Goal: Task Accomplishment & Management: Complete application form

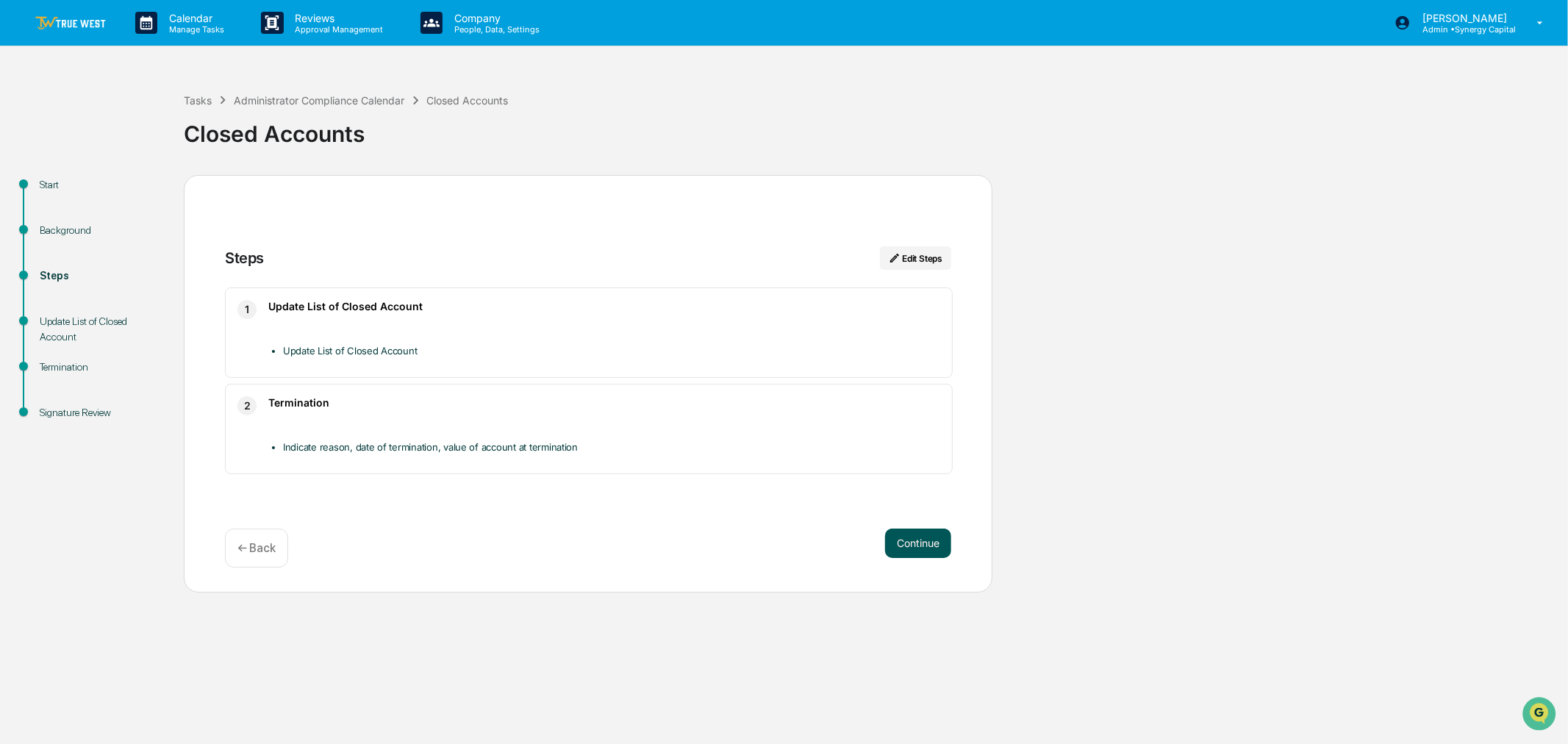
click at [915, 548] on button "Continue" at bounding box center [918, 544] width 66 height 30
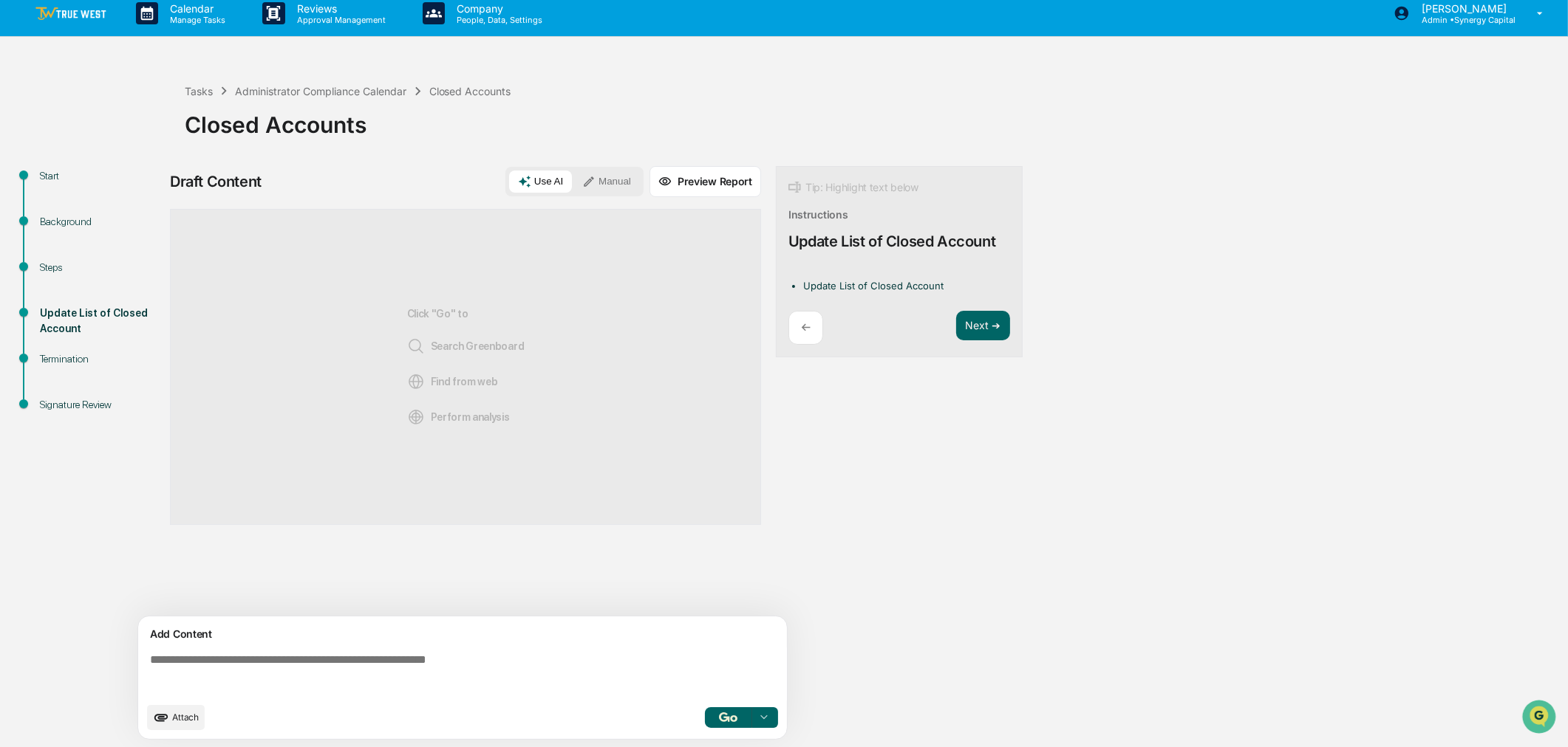
scroll to position [12, 0]
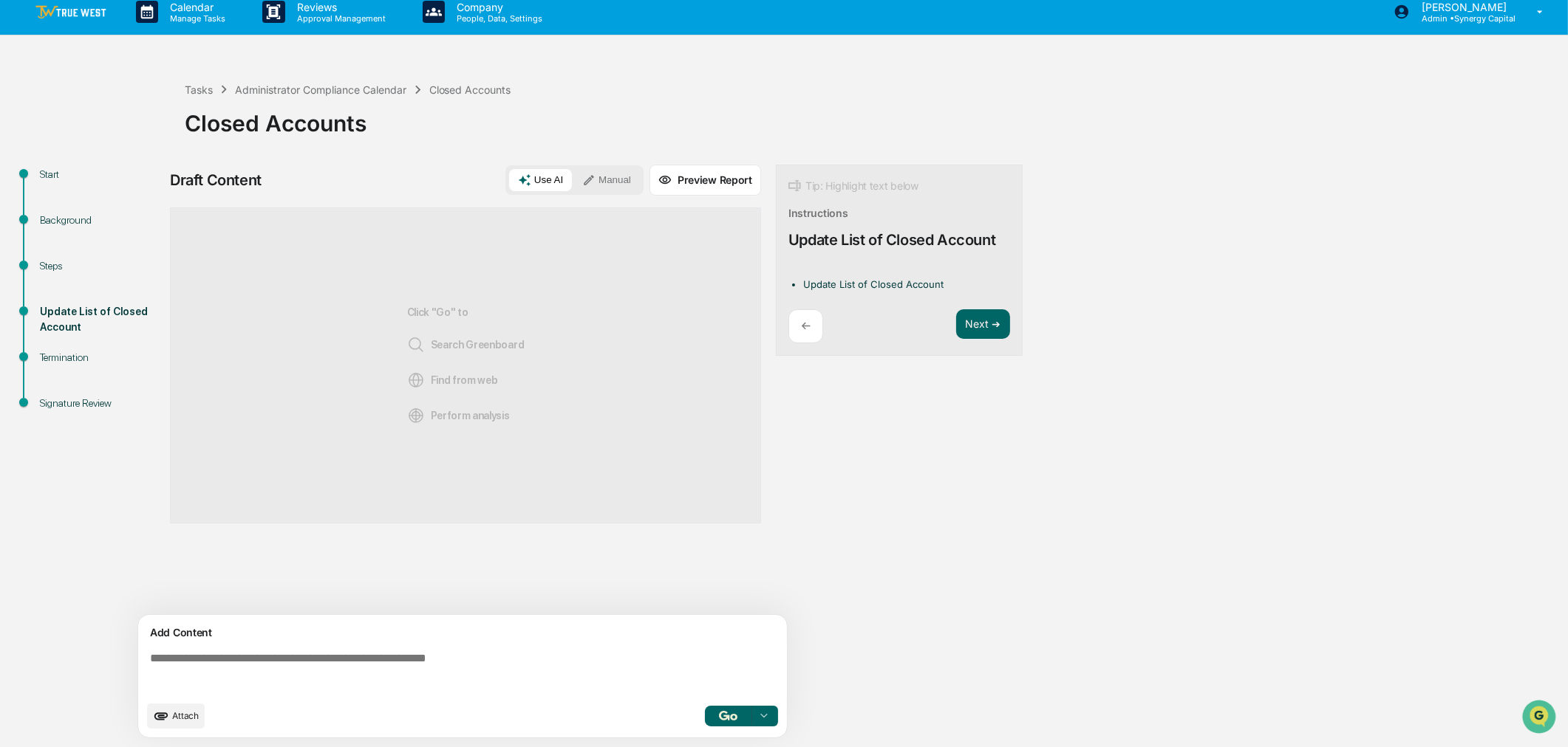
click at [605, 169] on button "Manual" at bounding box center [607, 180] width 66 height 22
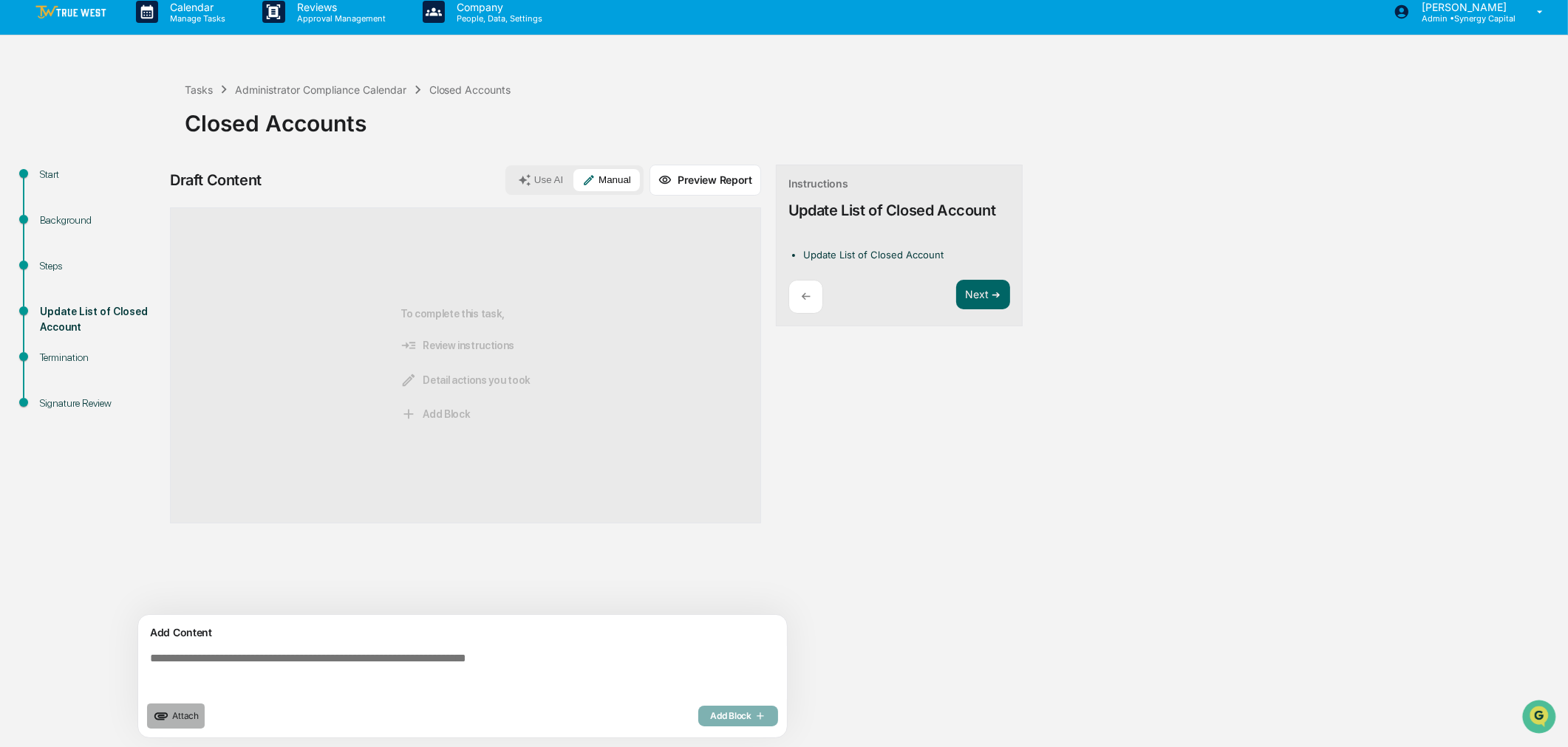
click at [168, 713] on icon "upload document" at bounding box center [161, 716] width 16 height 16
click at [1000, 290] on button "Next ➔" at bounding box center [983, 295] width 54 height 31
click at [803, 301] on p "←" at bounding box center [806, 308] width 10 height 14
click at [858, 460] on div "Draft Content Use AI Manual Preview Report Sources To complete this task, Revie…" at bounding box center [583, 456] width 828 height 583
click at [806, 292] on p "←" at bounding box center [806, 296] width 10 height 14
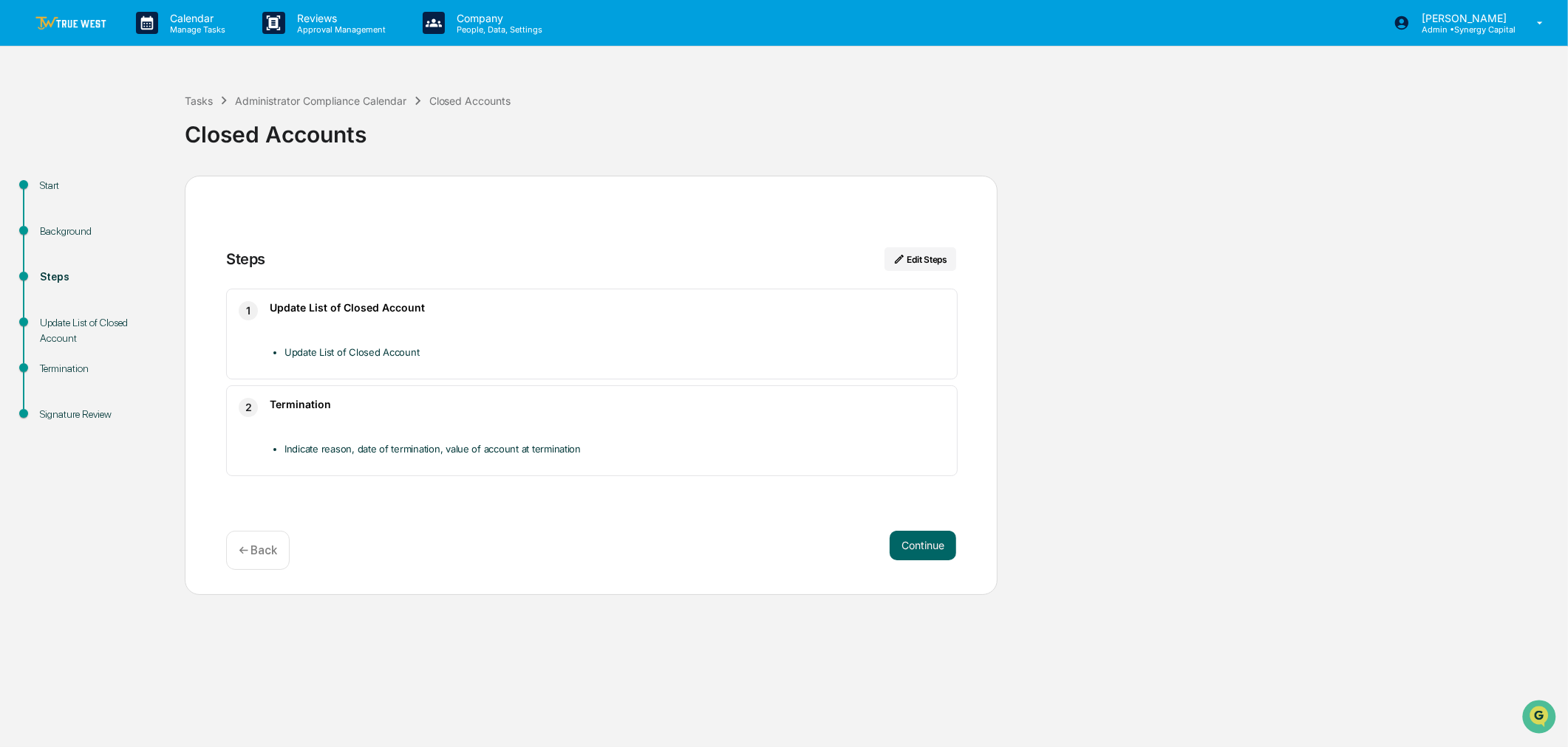
scroll to position [0, 0]
click at [912, 547] on button "Continue" at bounding box center [923, 546] width 66 height 30
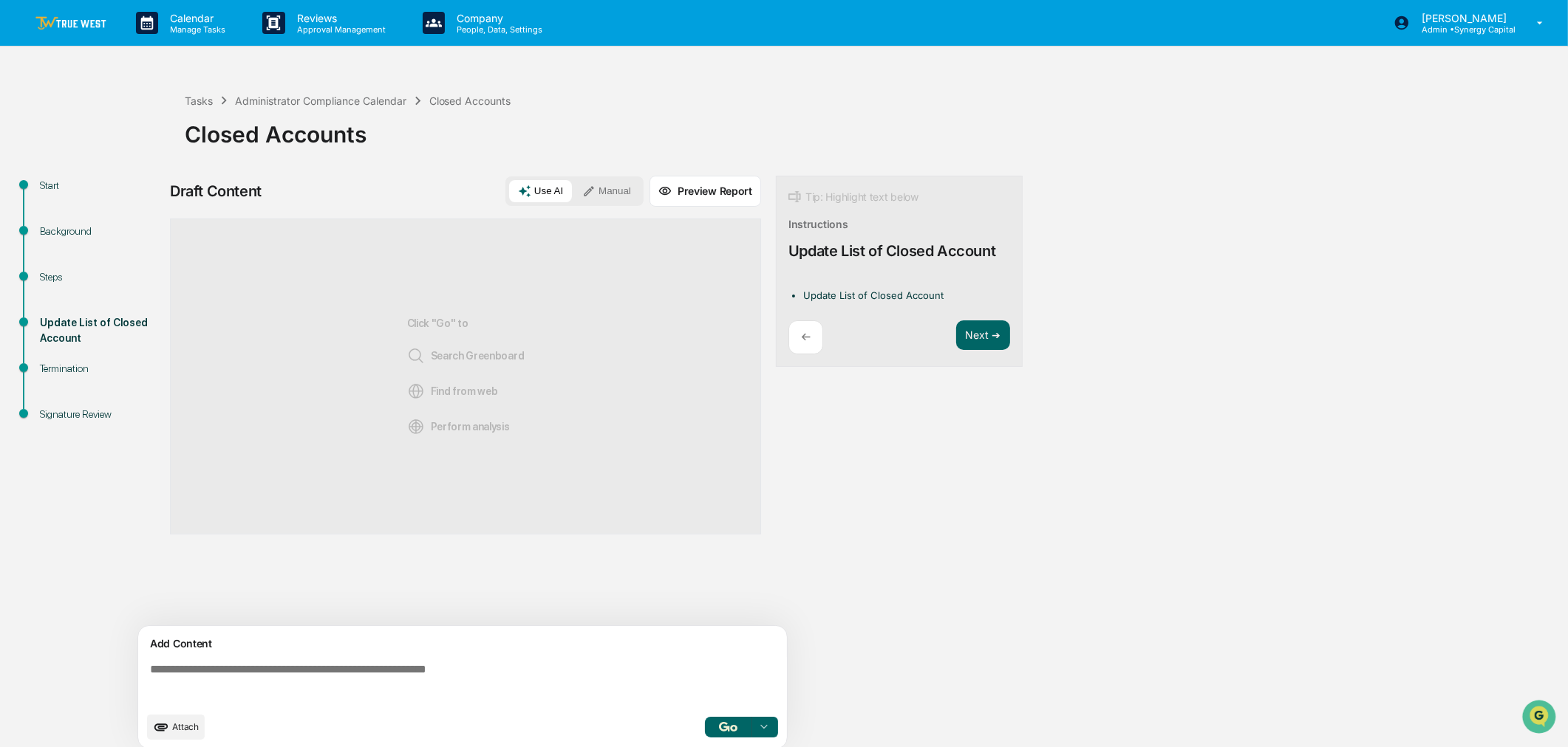
click at [619, 192] on button "Manual" at bounding box center [607, 191] width 66 height 22
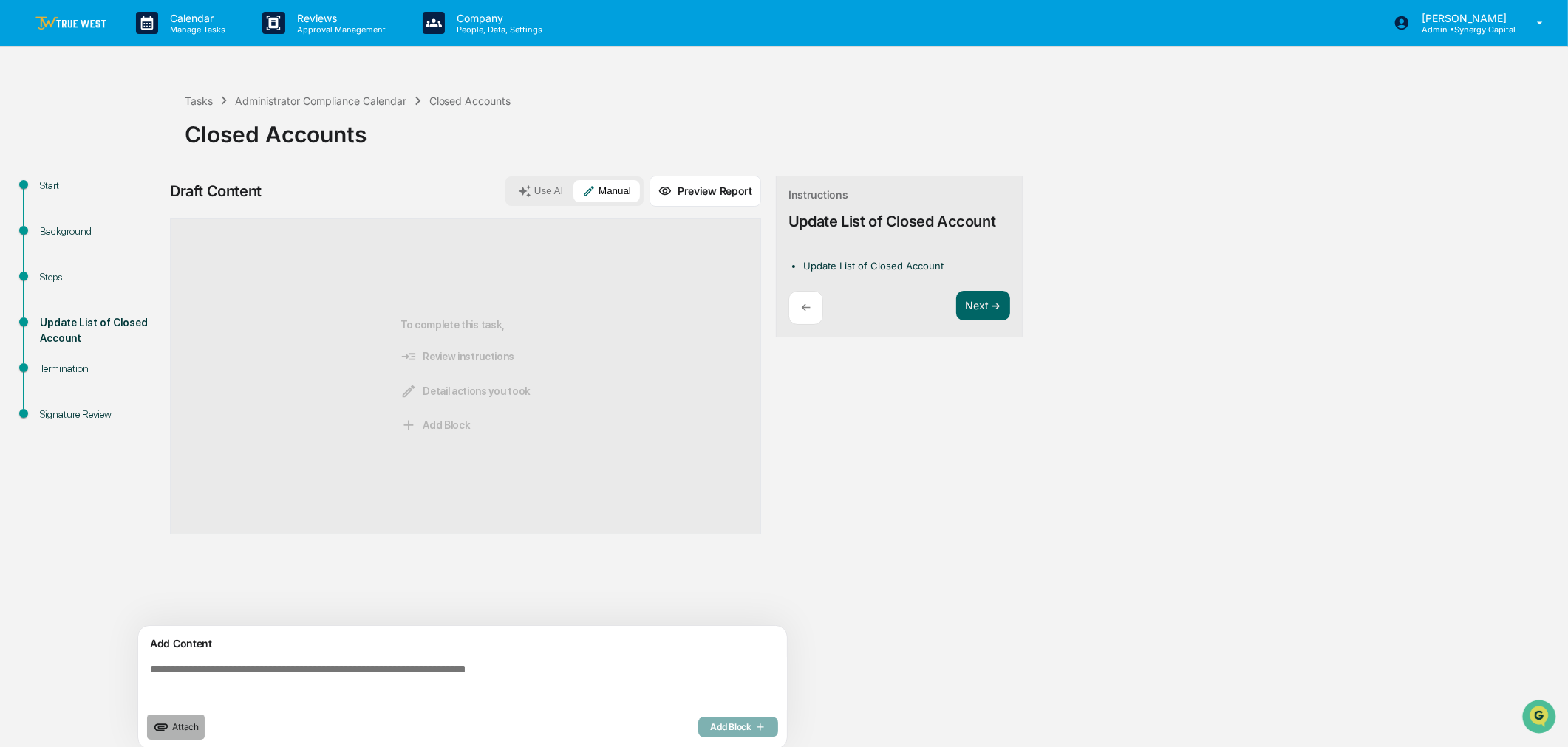
click at [189, 725] on span "Attach" at bounding box center [185, 726] width 27 height 11
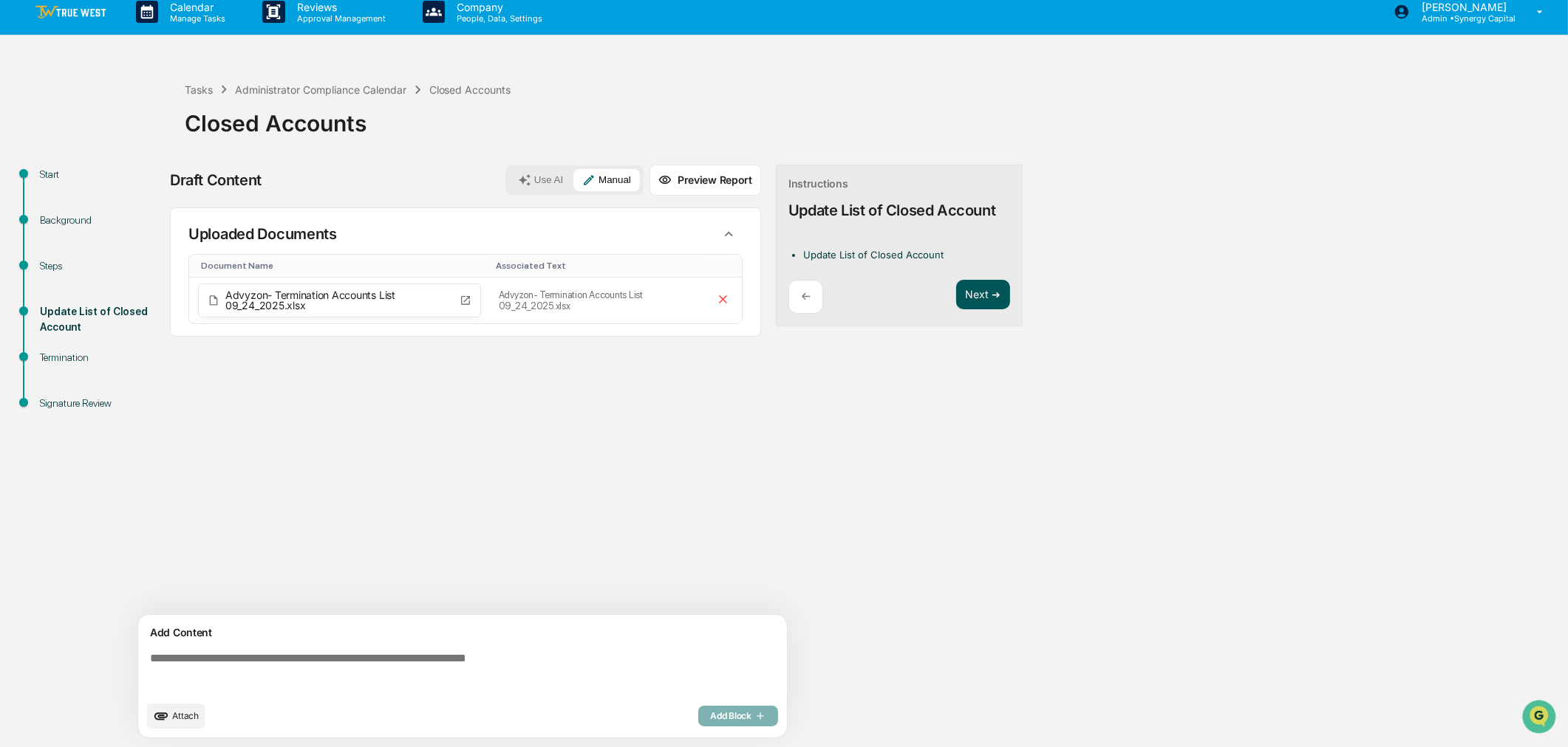
click at [980, 290] on button "Next ➔" at bounding box center [983, 295] width 54 height 31
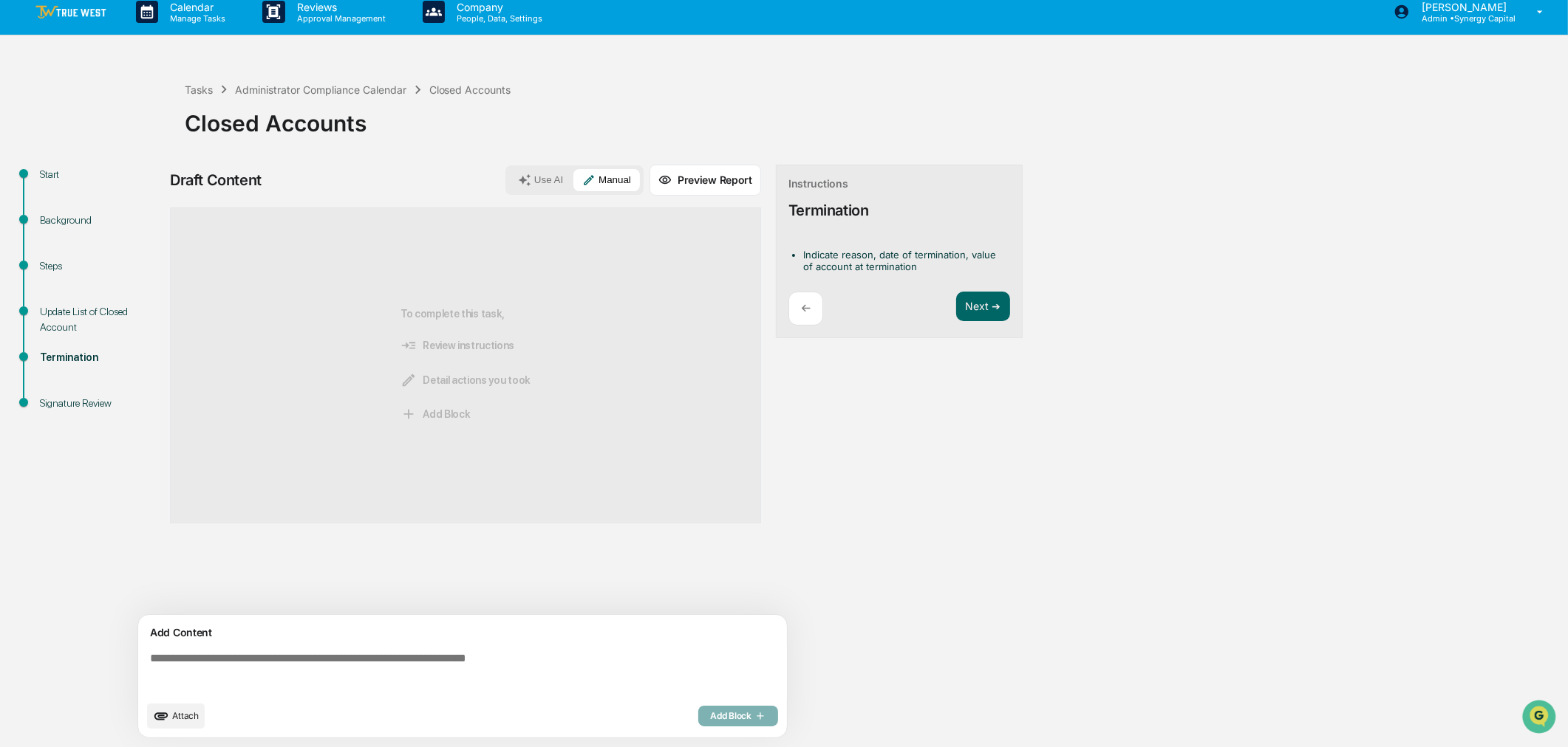
click at [182, 714] on span "Attach" at bounding box center [185, 715] width 27 height 11
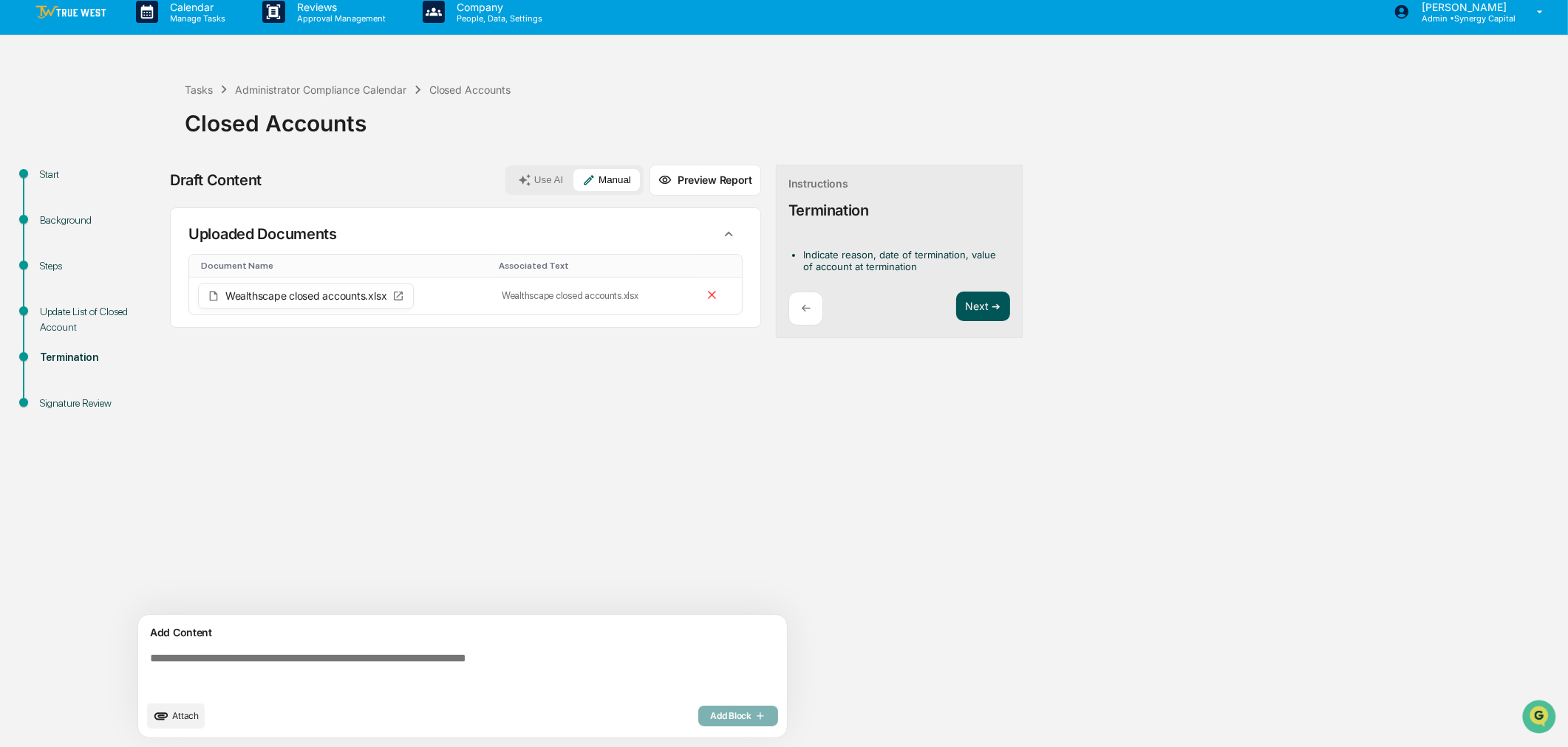
click at [977, 306] on button "Next ➔" at bounding box center [983, 306] width 54 height 31
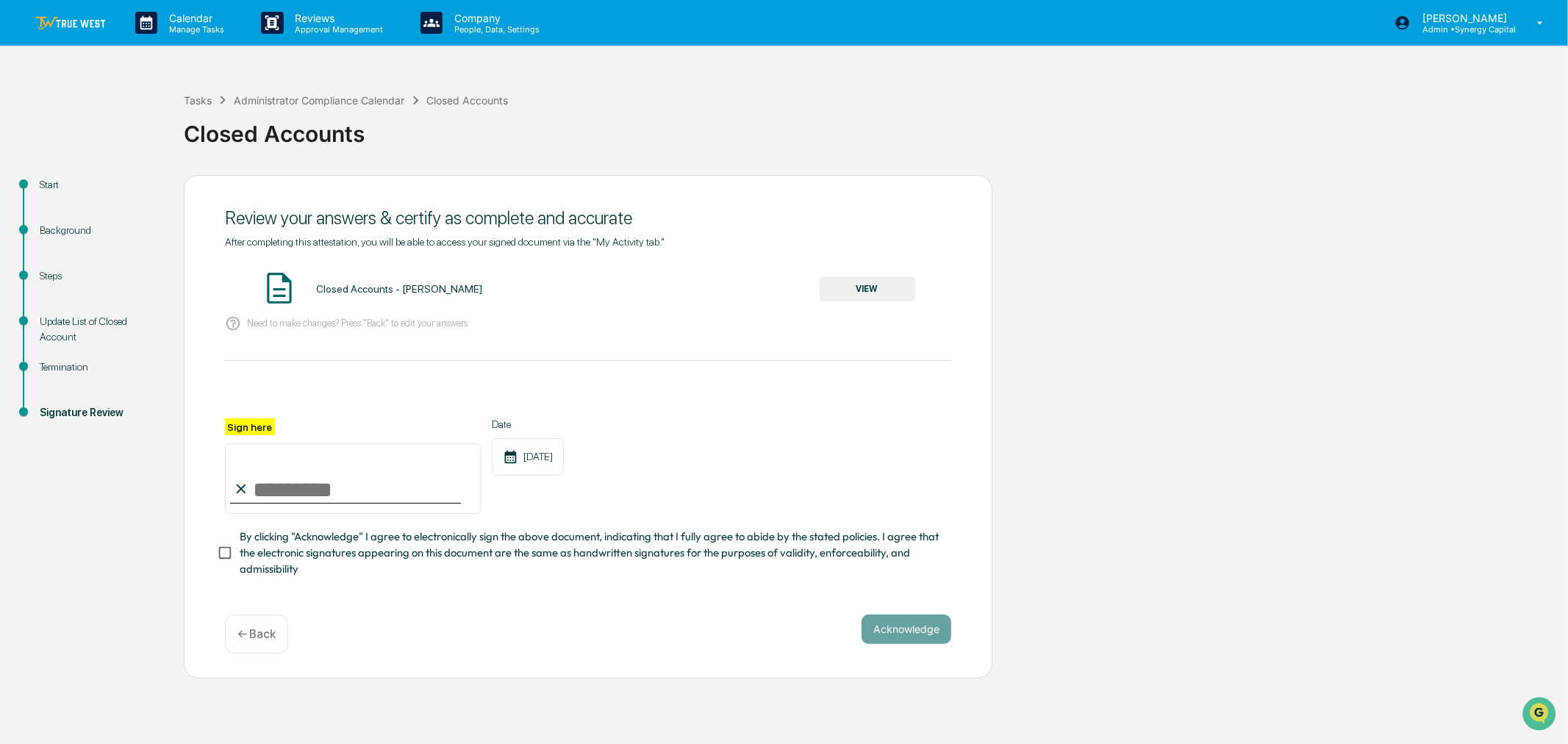
click at [868, 285] on button "VIEW" at bounding box center [867, 288] width 96 height 25
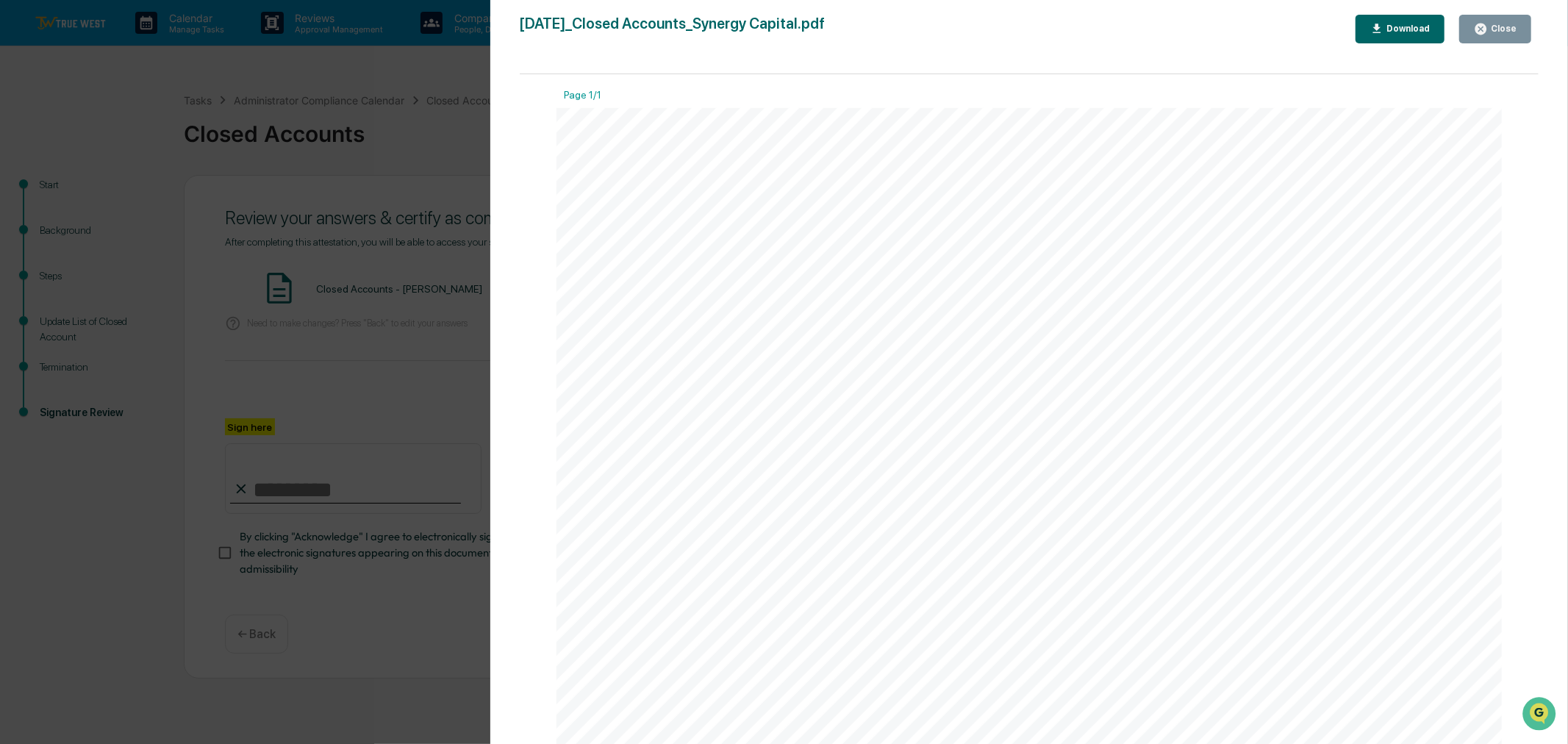
click at [1507, 17] on button "Close" at bounding box center [1495, 29] width 72 height 29
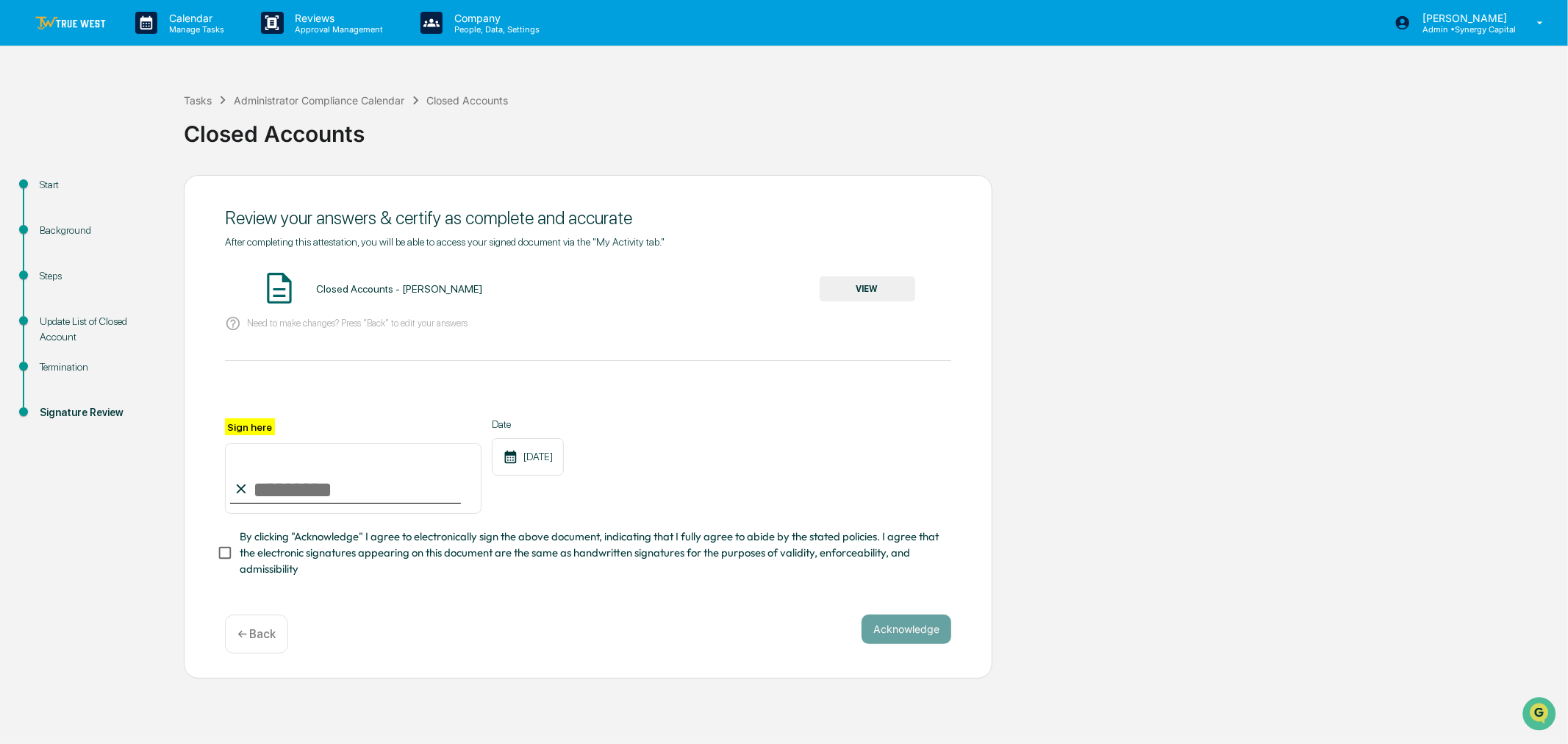
click at [299, 498] on input "Sign here" at bounding box center [353, 480] width 256 height 71
type input "**********"
click at [877, 632] on button "Acknowledge" at bounding box center [906, 630] width 90 height 30
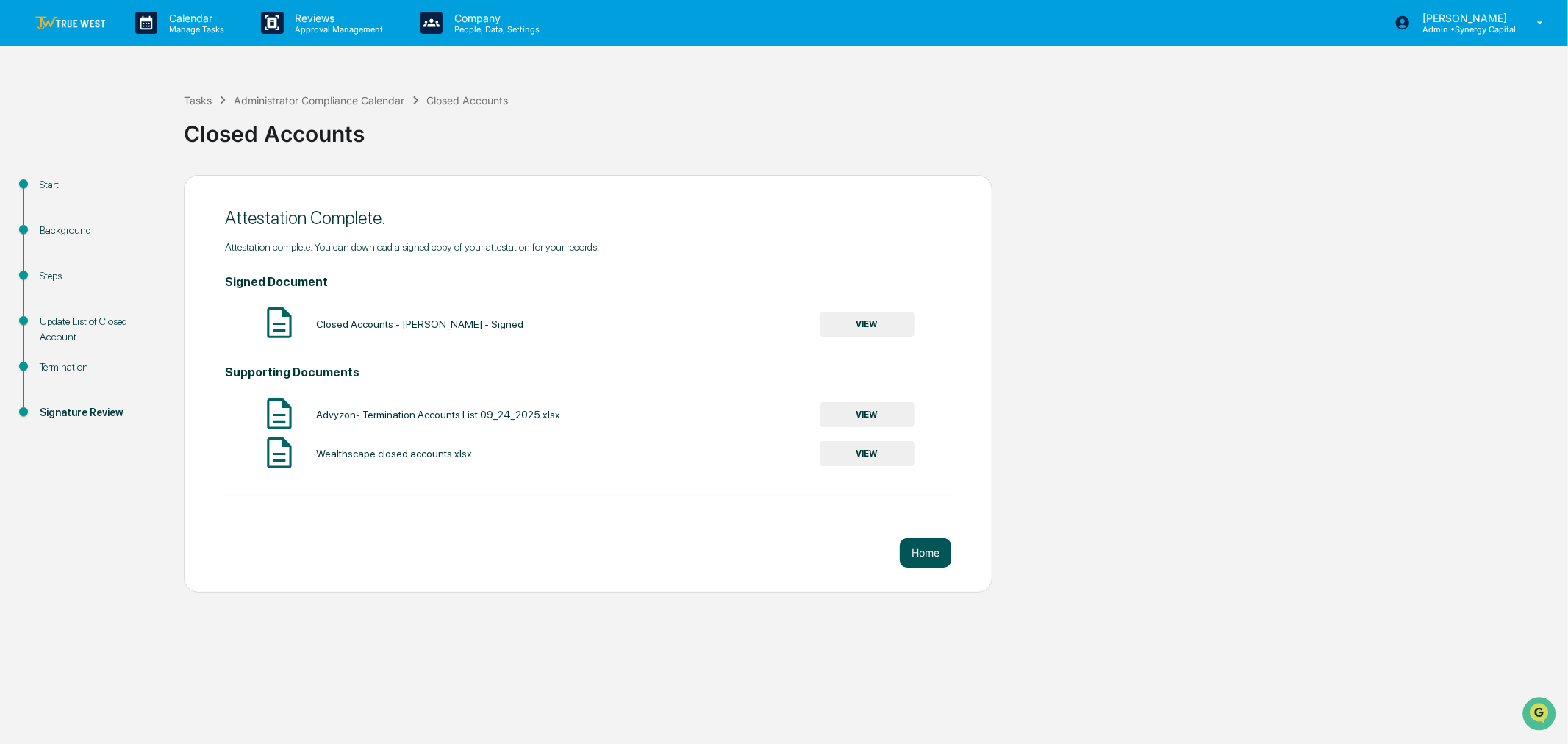
click at [930, 557] on button "Home" at bounding box center [926, 554] width 51 height 30
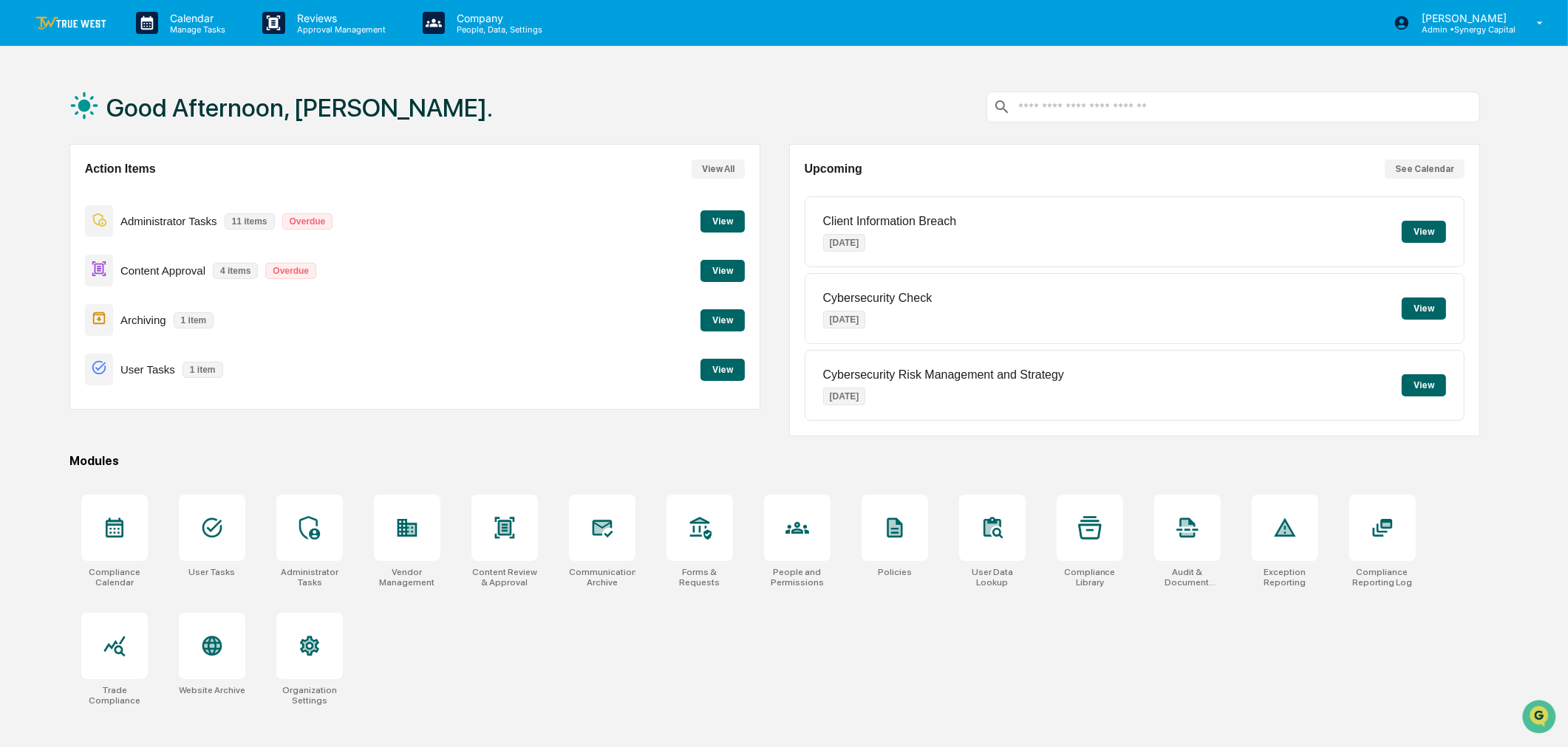
click at [734, 307] on div "Archiving 1 item View" at bounding box center [415, 320] width 661 height 50
click at [725, 318] on button "View" at bounding box center [723, 320] width 45 height 22
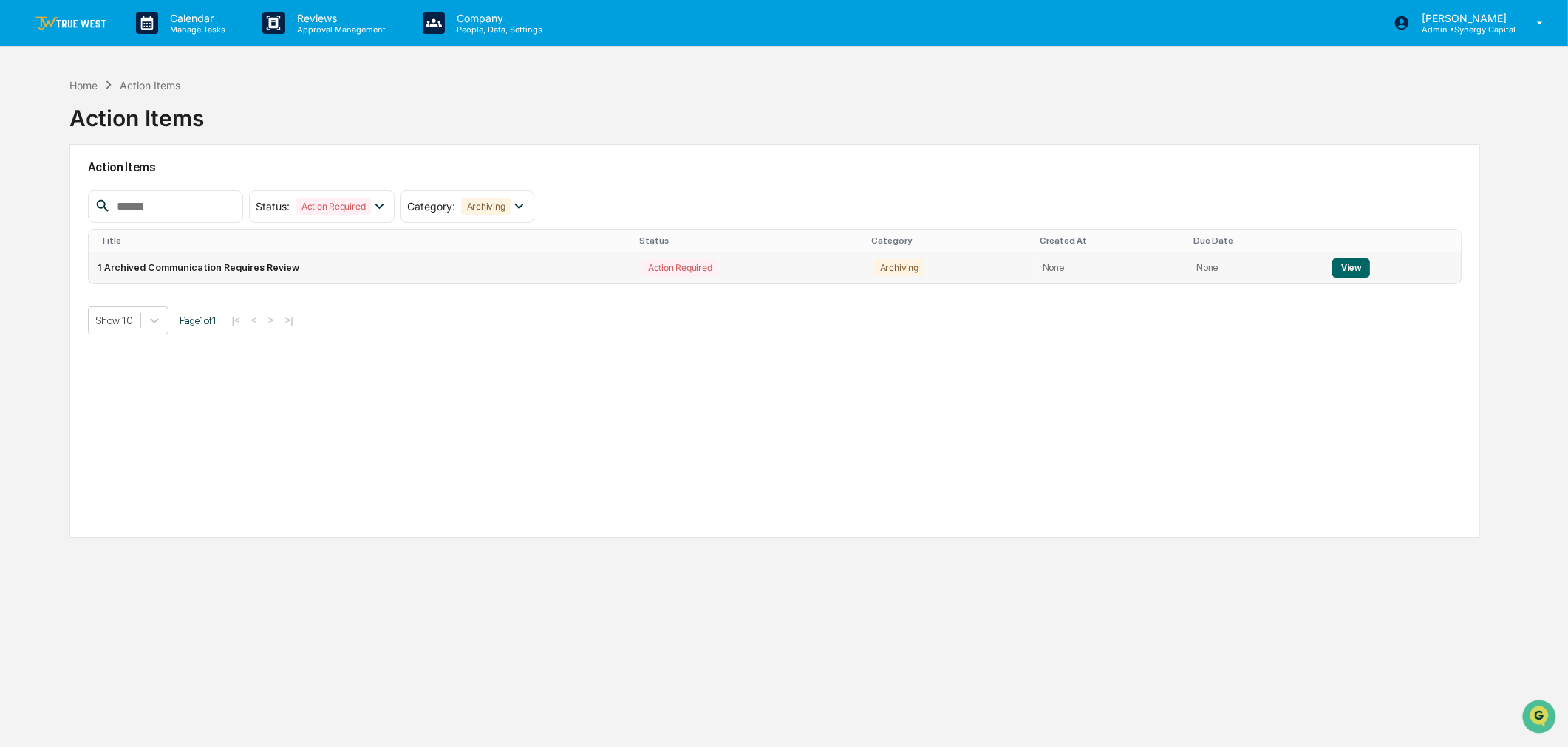
click at [1352, 265] on button "View" at bounding box center [1351, 267] width 38 height 19
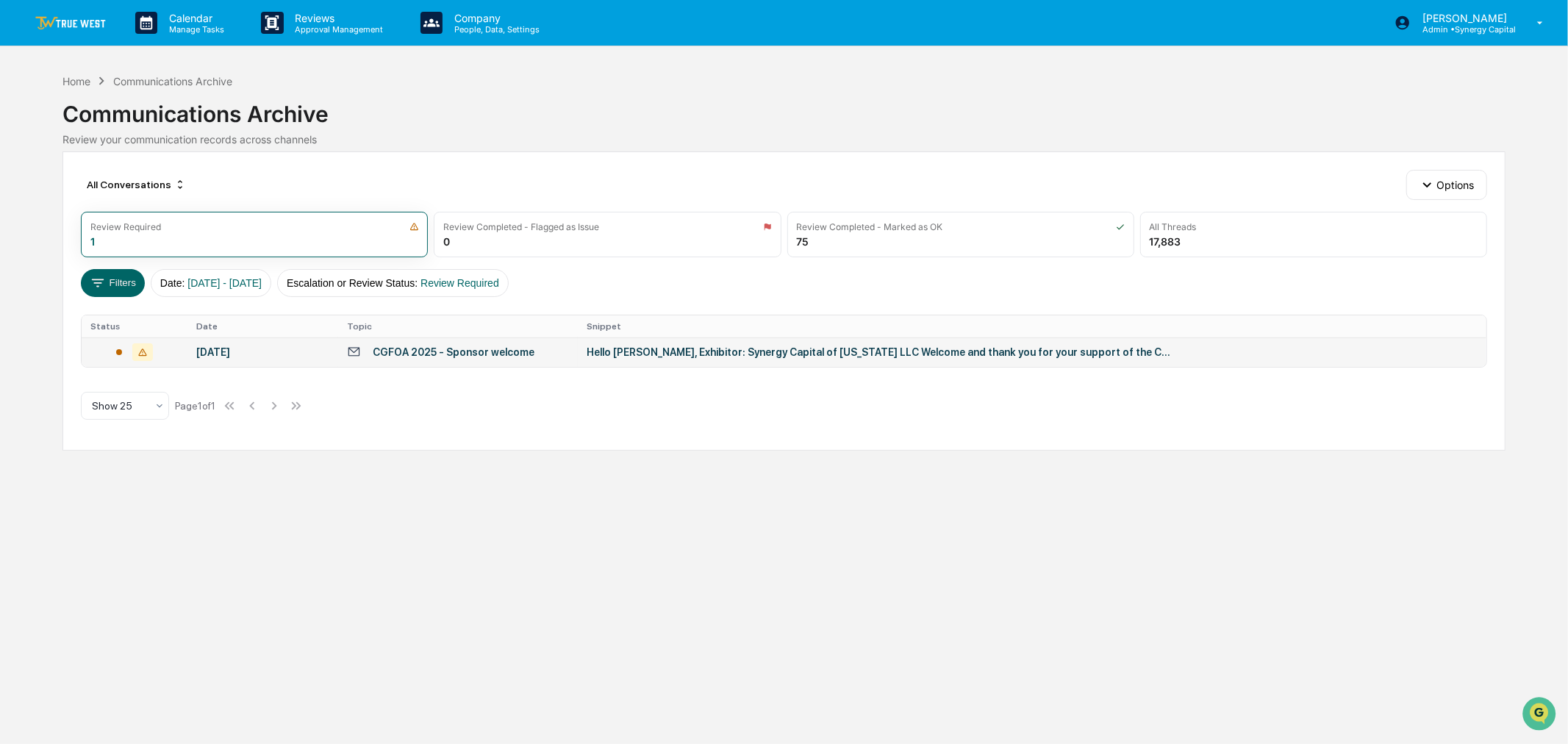
click at [545, 354] on div "CGFOA 2025 - Sponsor welcome" at bounding box center [458, 352] width 222 height 14
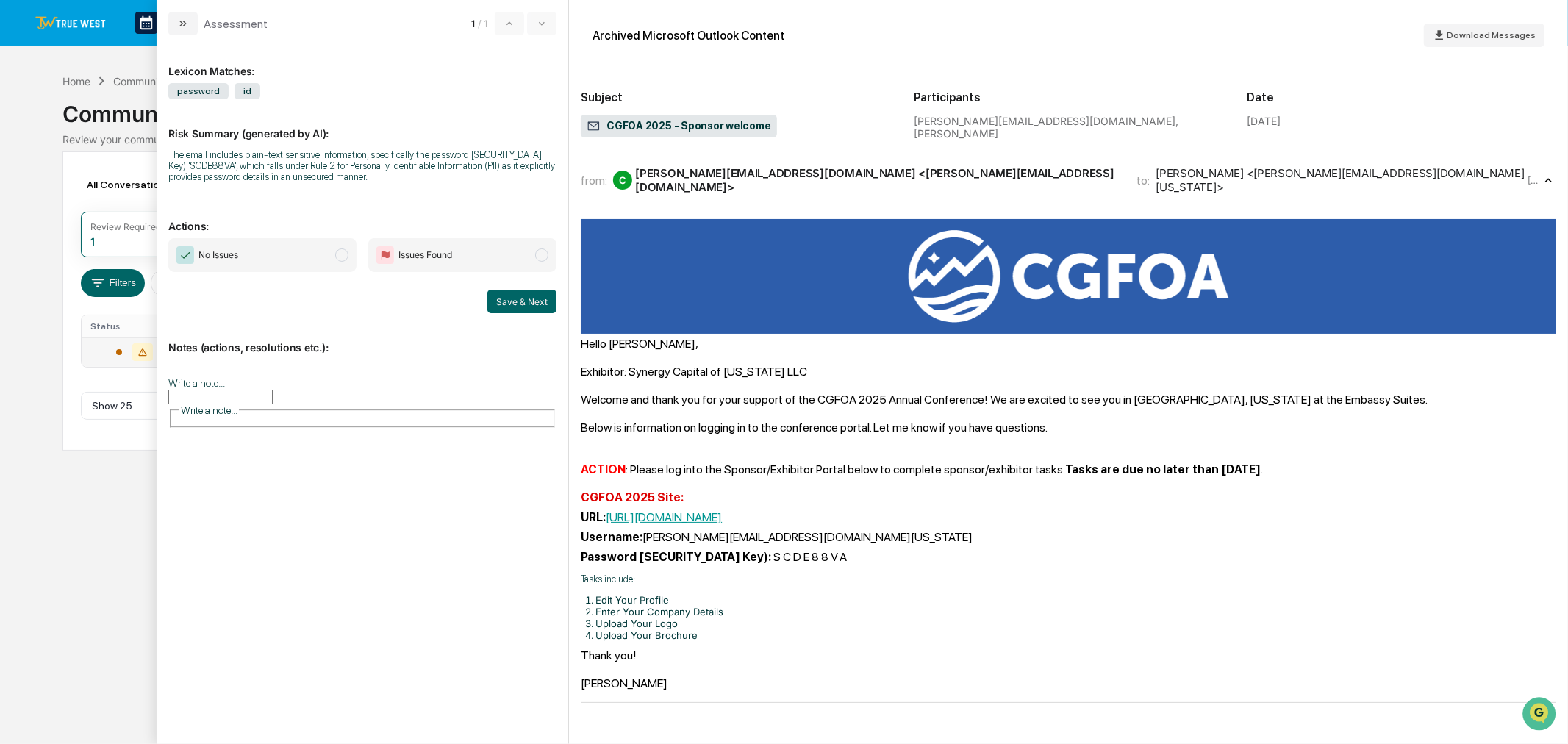
click at [300, 255] on span "No Issues" at bounding box center [262, 256] width 188 height 34
click at [273, 405] on input "Write a note..." at bounding box center [221, 397] width 105 height 15
click at [538, 516] on button "Save" at bounding box center [537, 516] width 39 height 24
click at [527, 300] on button "Save & Next" at bounding box center [522, 302] width 69 height 24
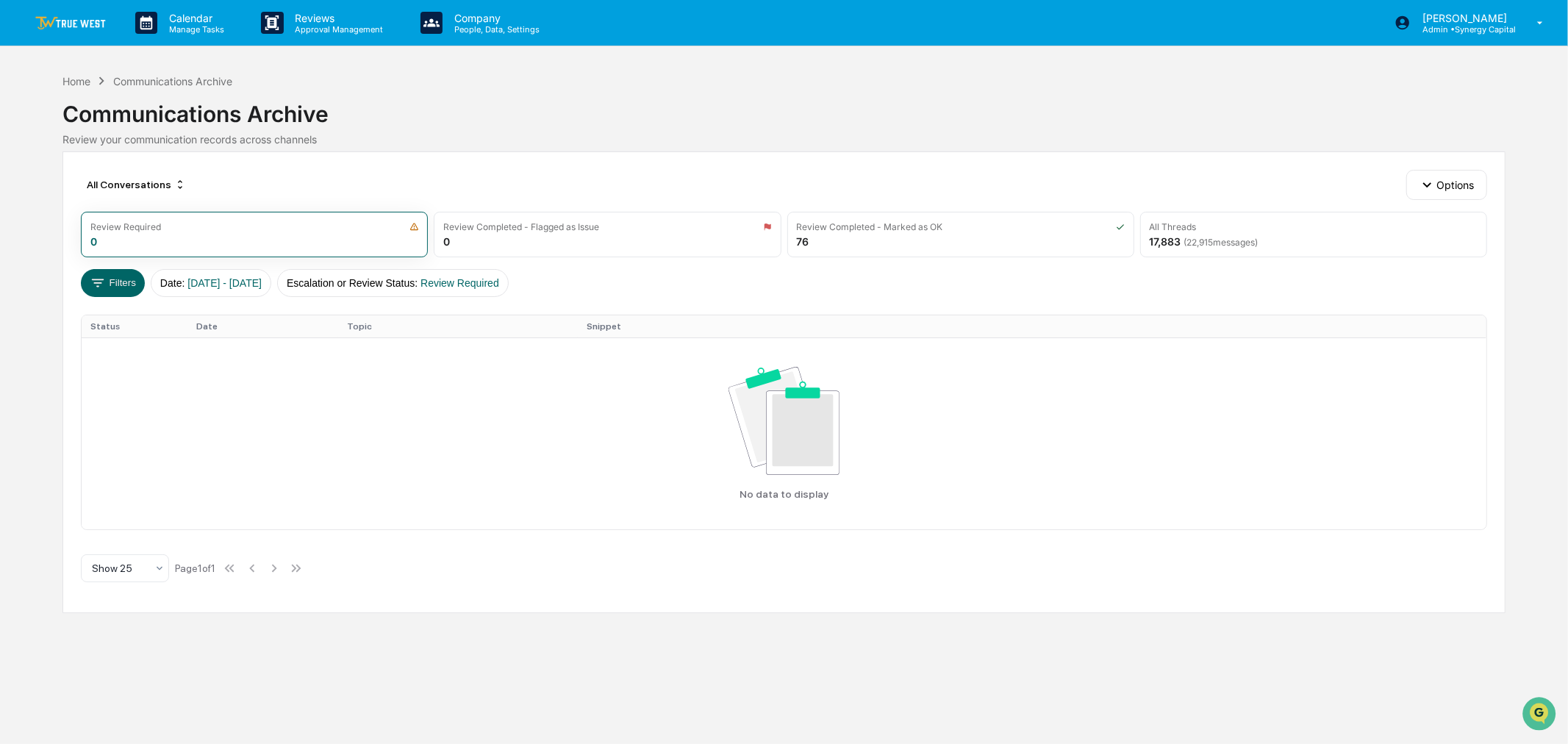
click at [51, 13] on link at bounding box center [79, 23] width 88 height 45
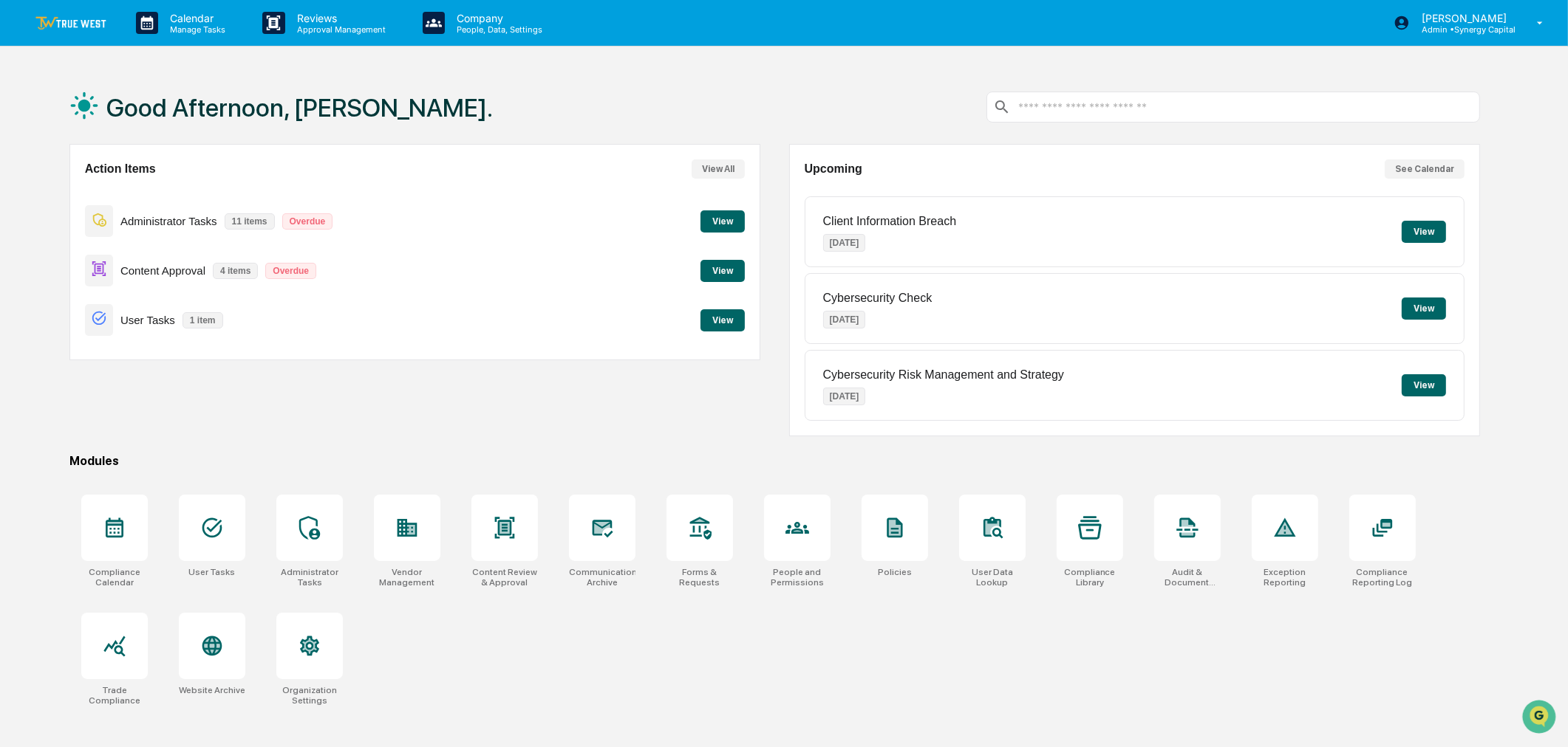
click at [728, 216] on button "View" at bounding box center [723, 221] width 45 height 22
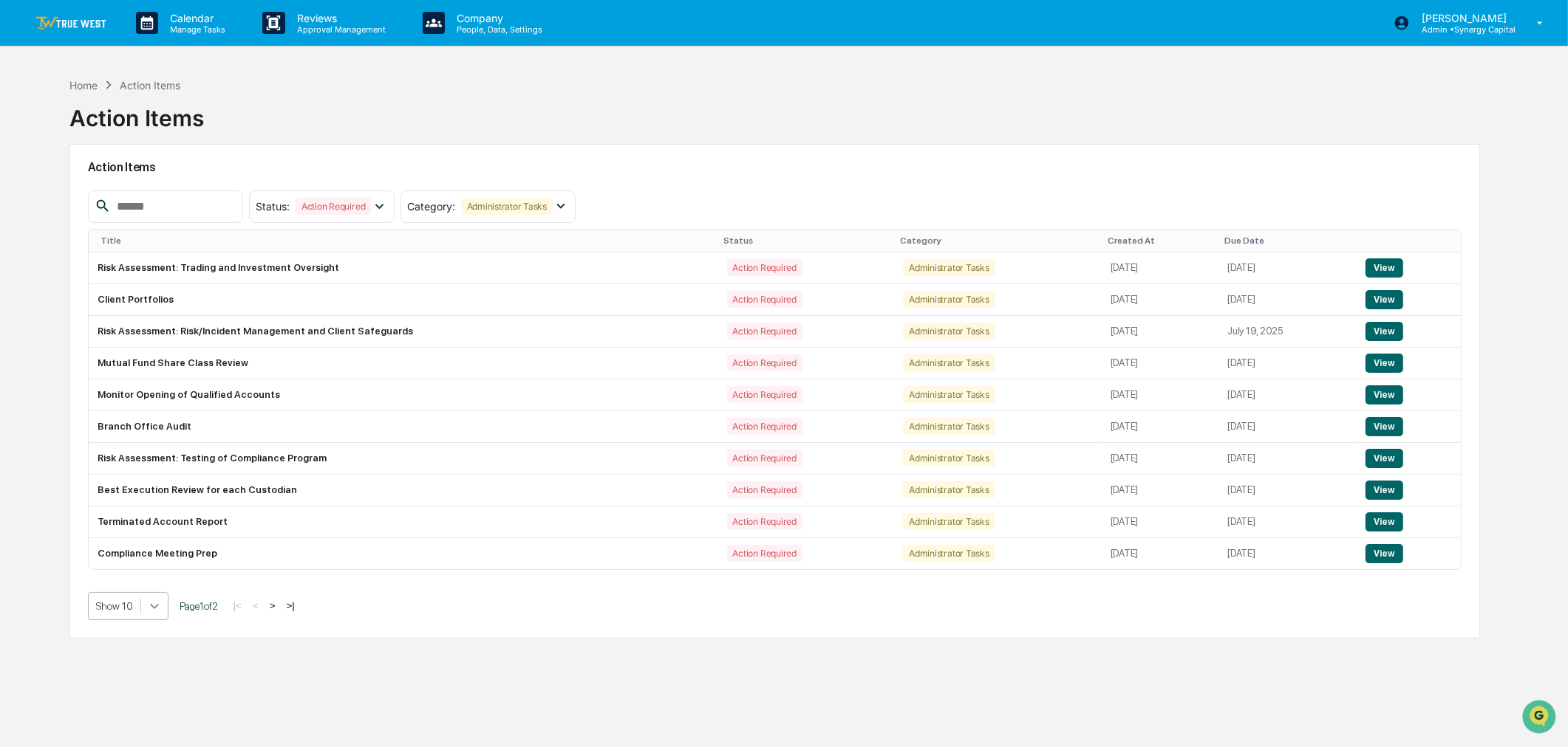
click at [157, 615] on div "Action Items Status : Action Required Select/Deselect All Action Required Resol…" at bounding box center [775, 391] width 1411 height 495
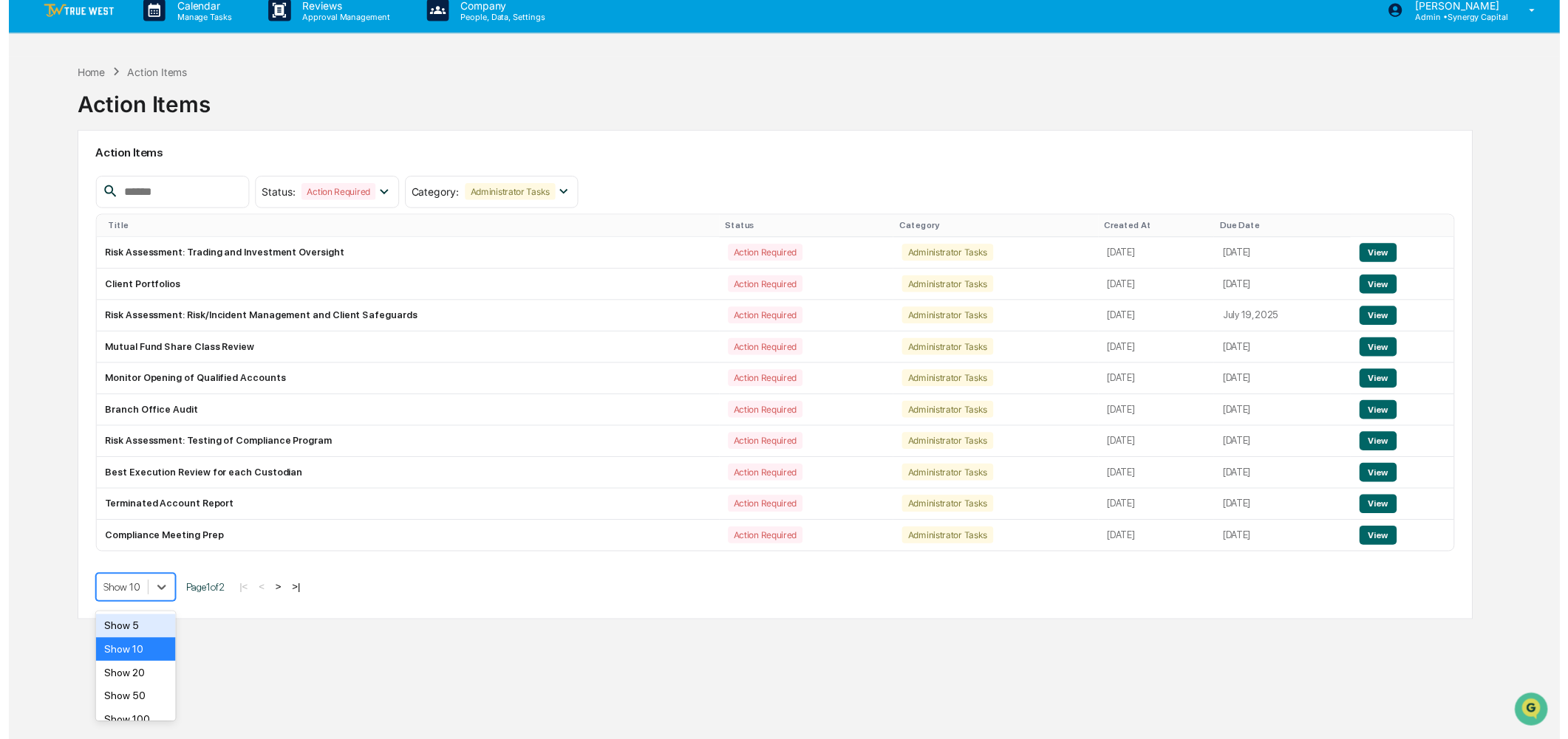
scroll to position [16, 0]
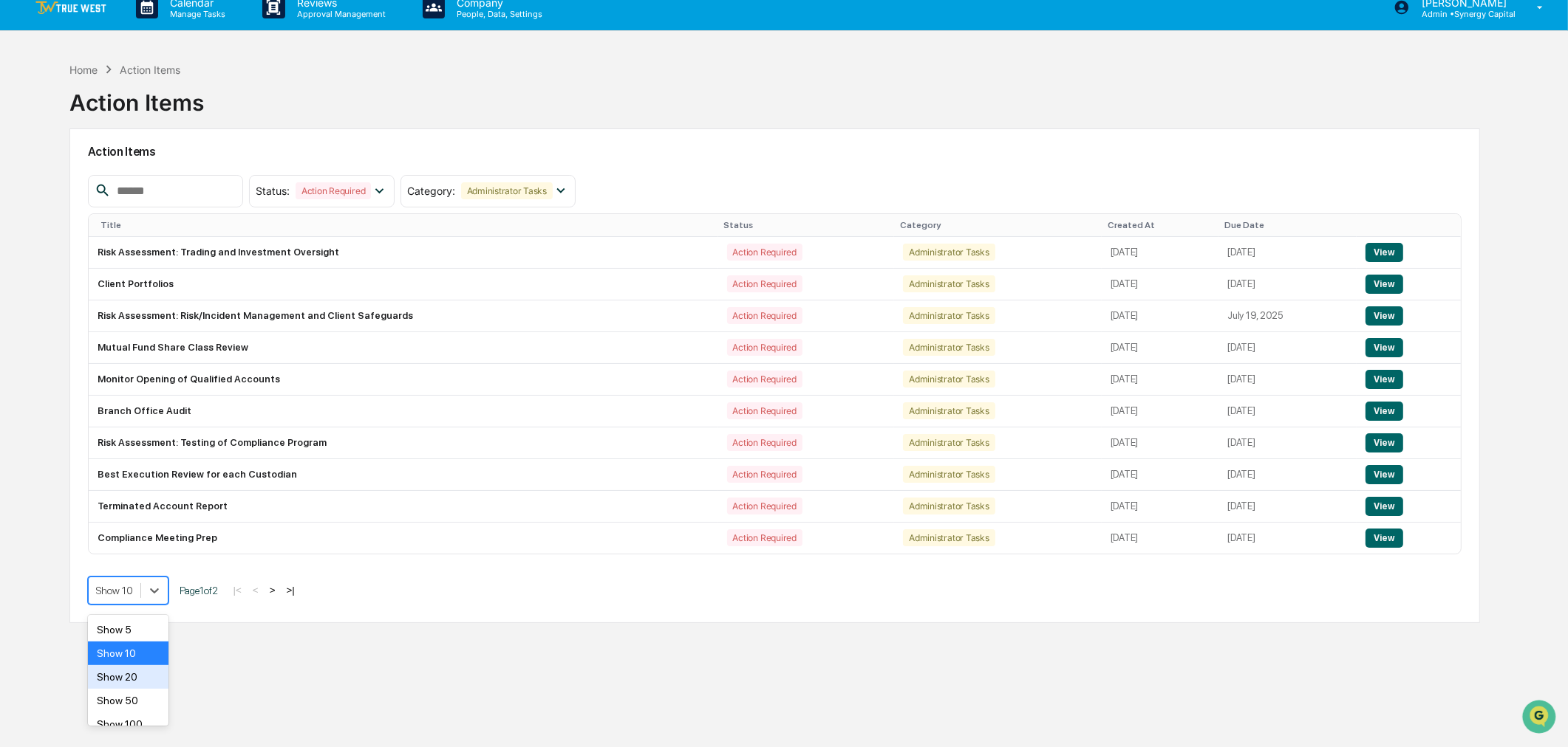
click at [142, 676] on div "Show 20" at bounding box center [128, 678] width 80 height 24
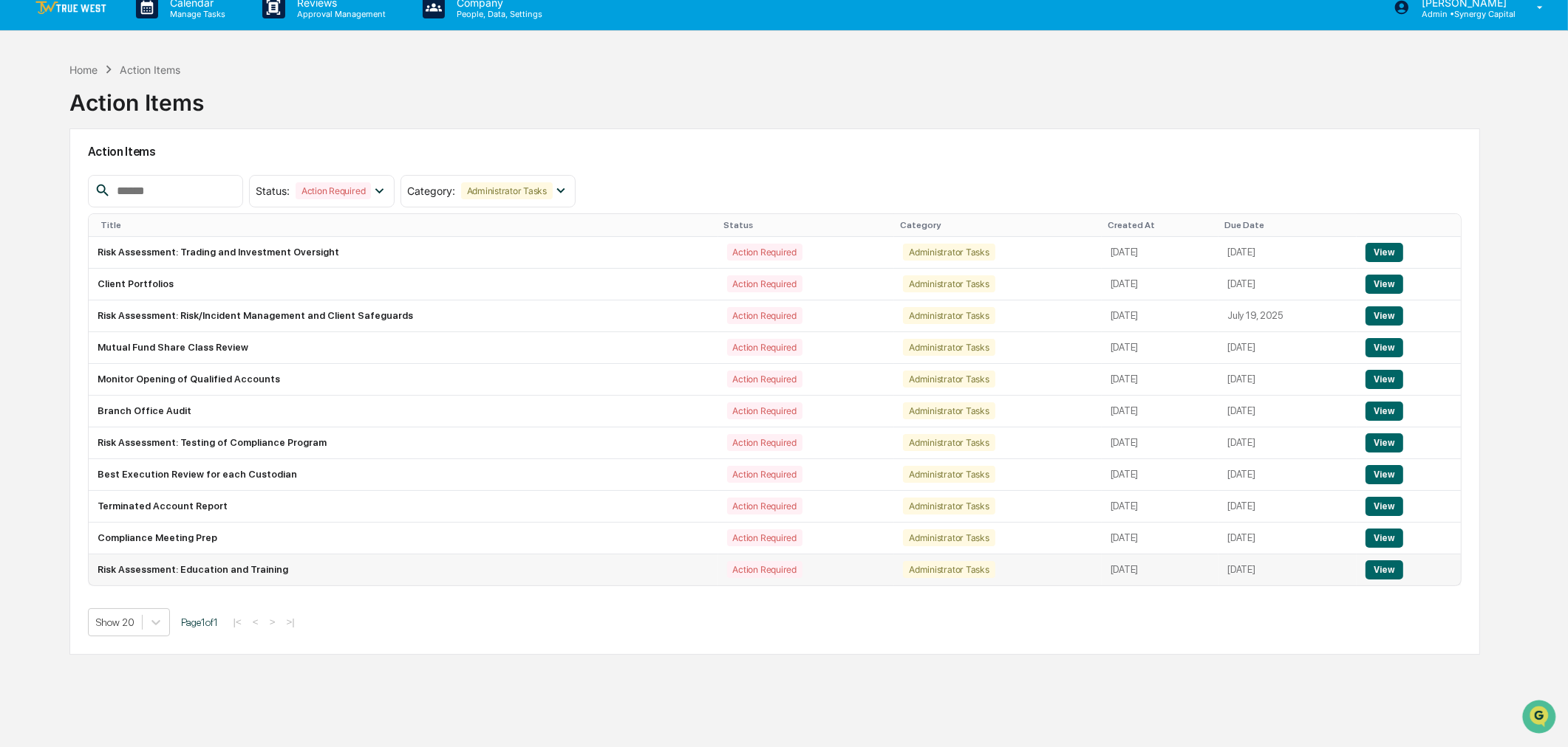
click at [1383, 573] on button "View" at bounding box center [1385, 570] width 38 height 19
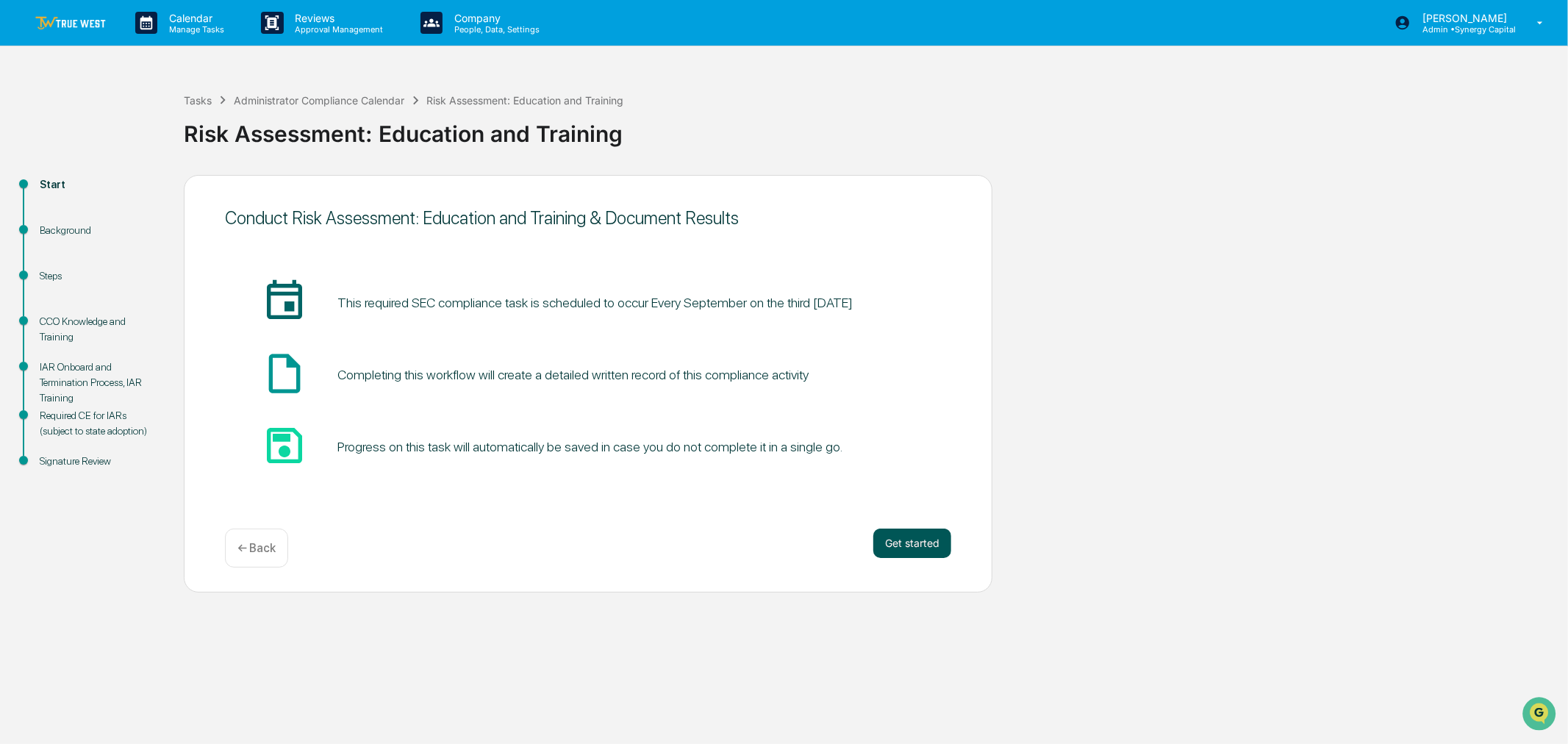
click at [923, 545] on button "Get started" at bounding box center [912, 544] width 78 height 30
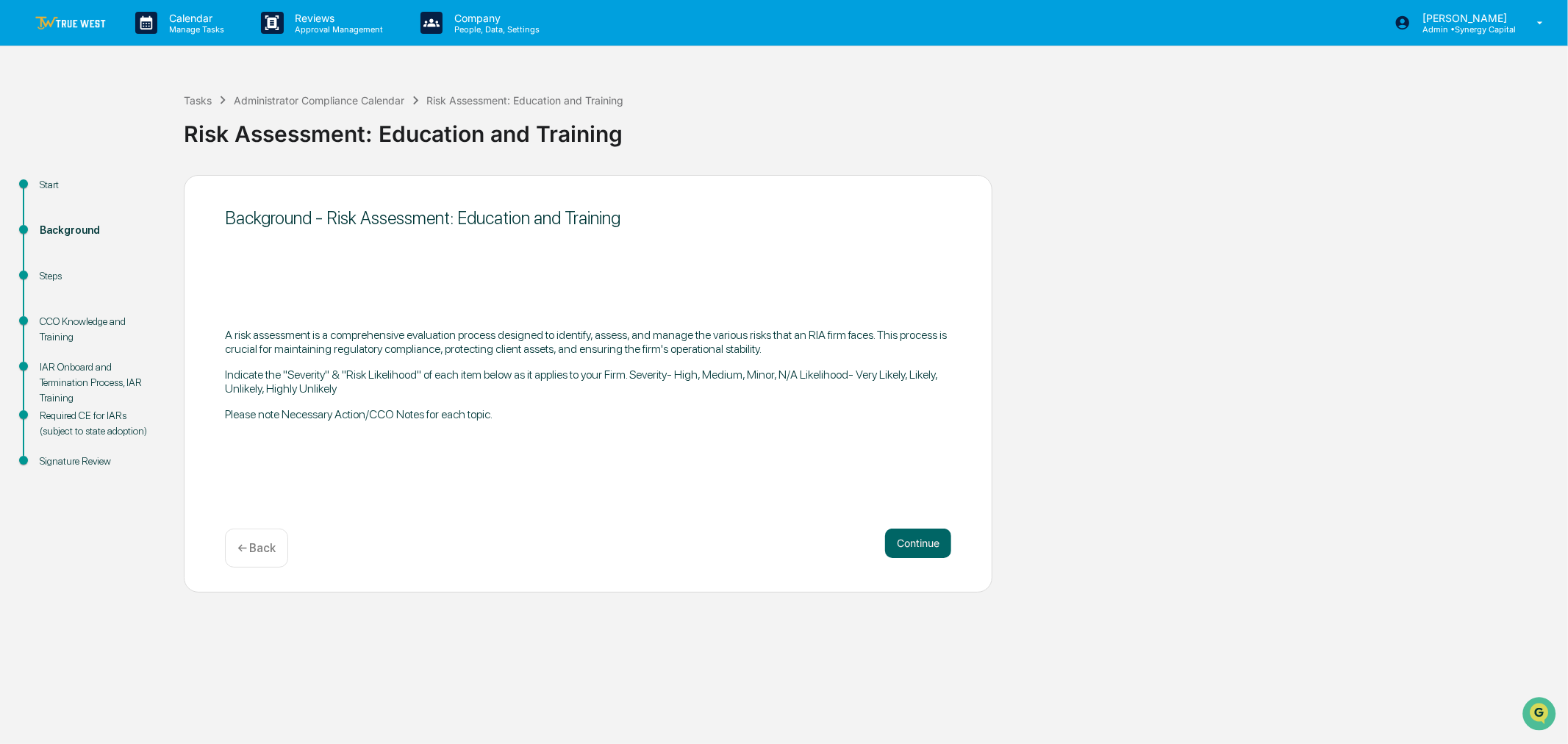
click at [82, 18] on img at bounding box center [71, 23] width 71 height 14
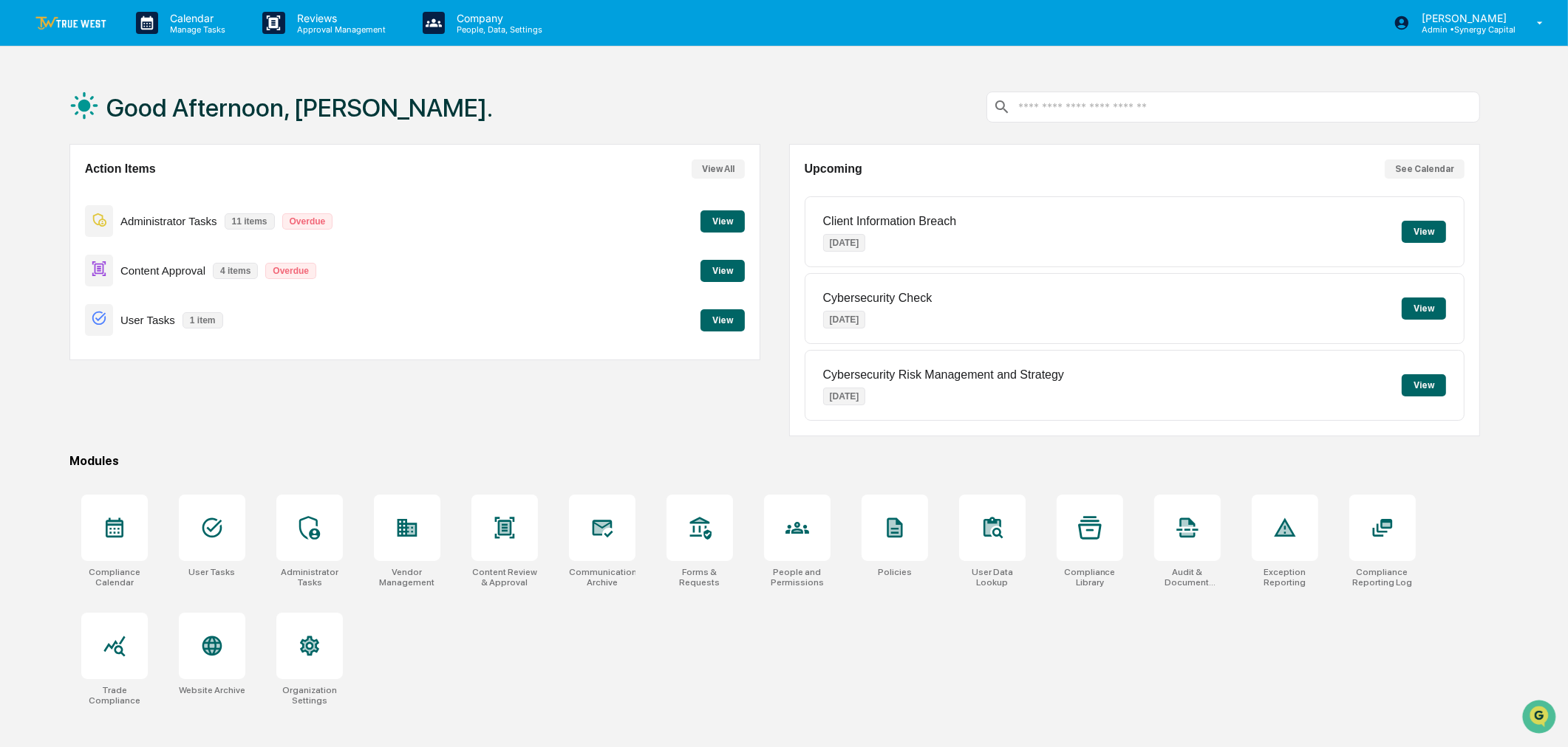
click at [717, 225] on button "View" at bounding box center [723, 221] width 45 height 22
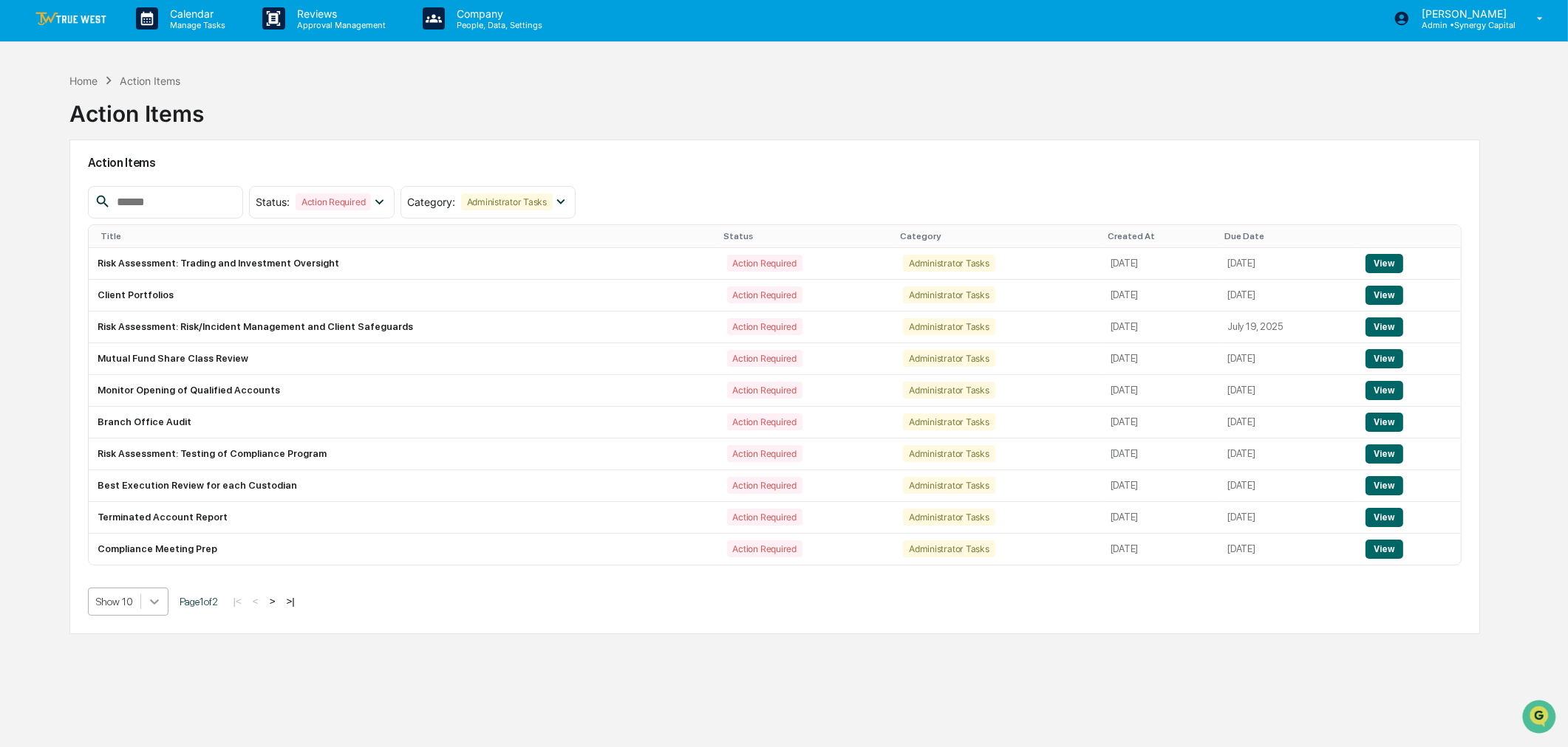
click at [141, 618] on body "Calendar Manage Tasks Reviews Approval Management Company People, Data, Setting…" at bounding box center [784, 404] width 1568 height 817
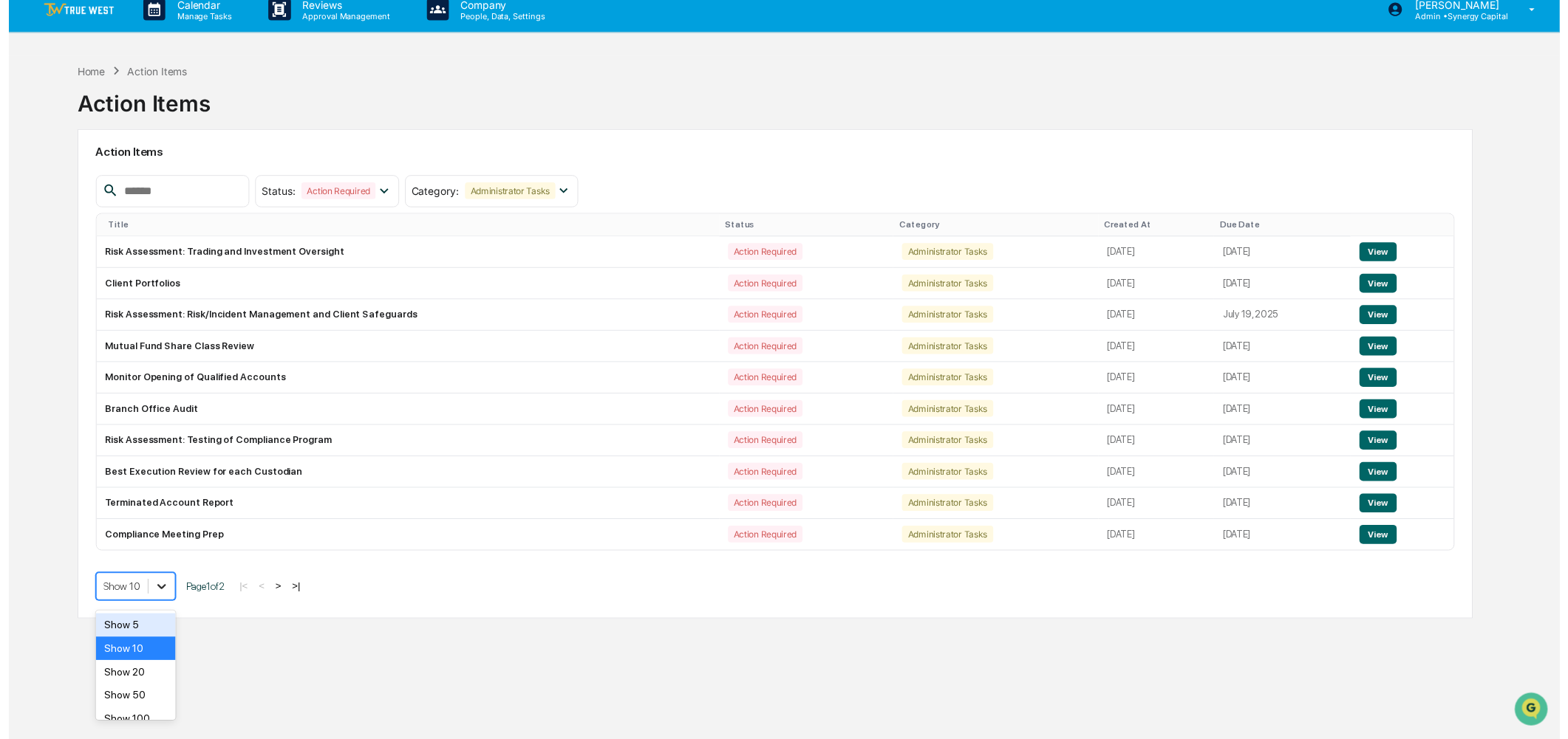
scroll to position [16, 0]
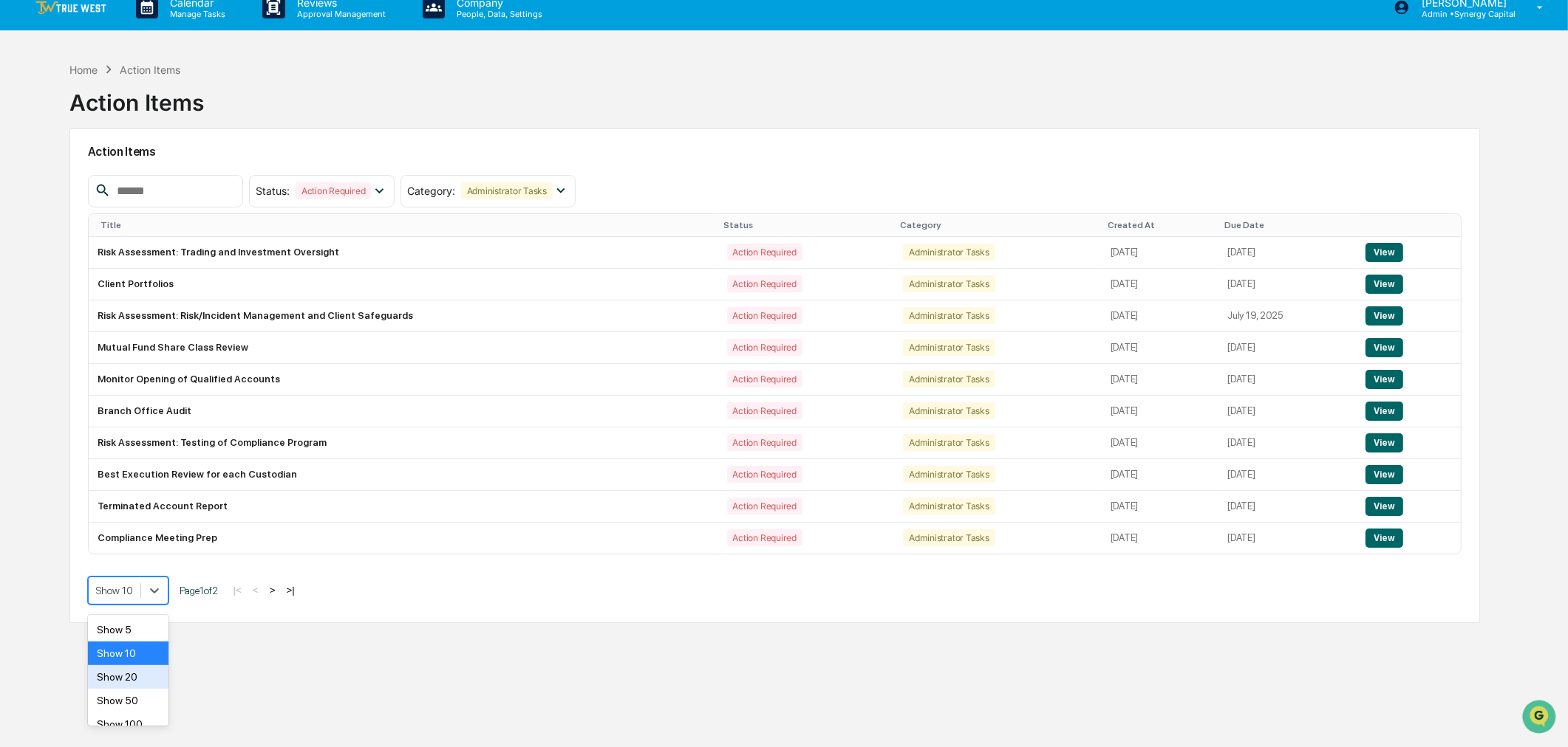
click at [141, 682] on div "Show 20" at bounding box center [128, 678] width 80 height 24
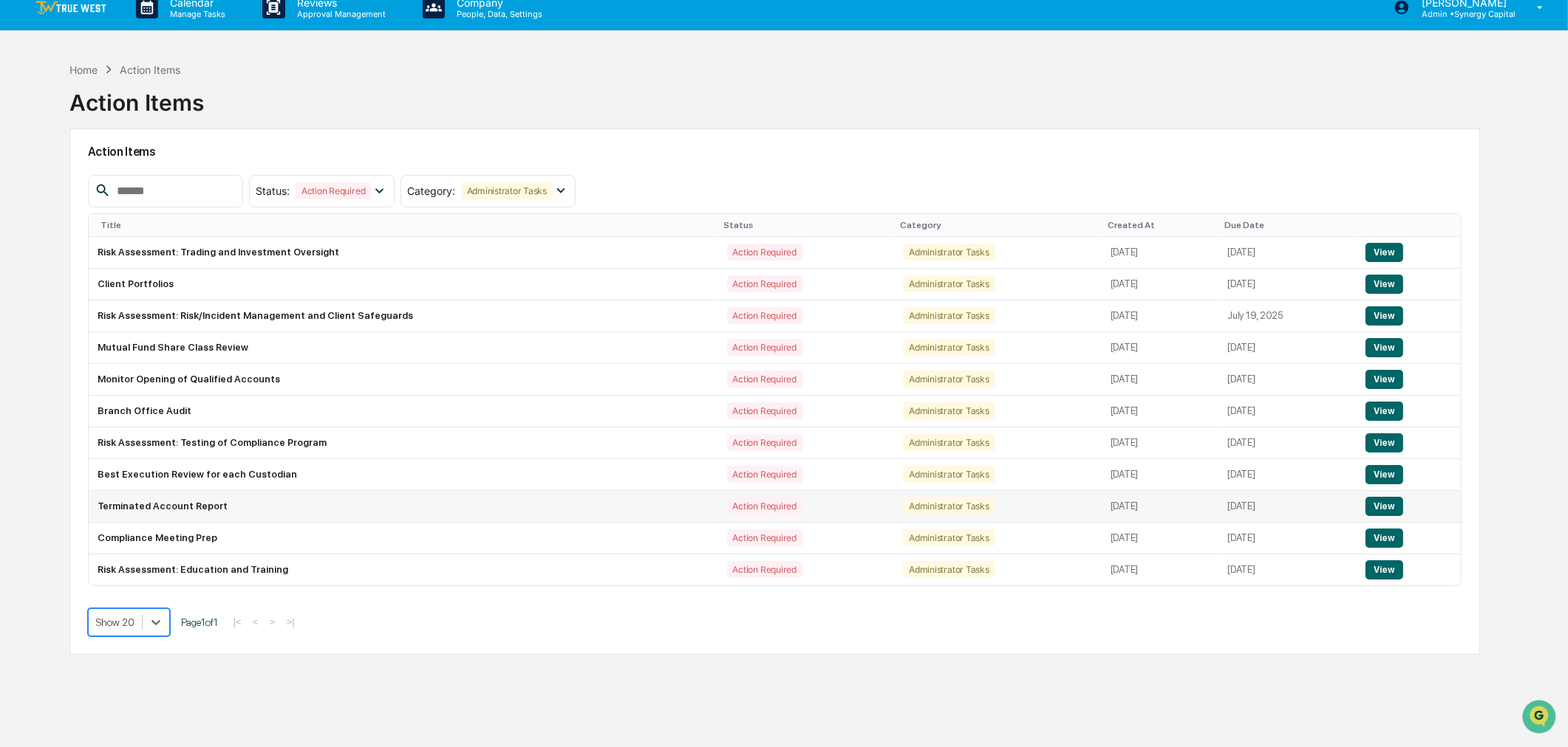
click at [1398, 504] on button "View" at bounding box center [1385, 506] width 38 height 19
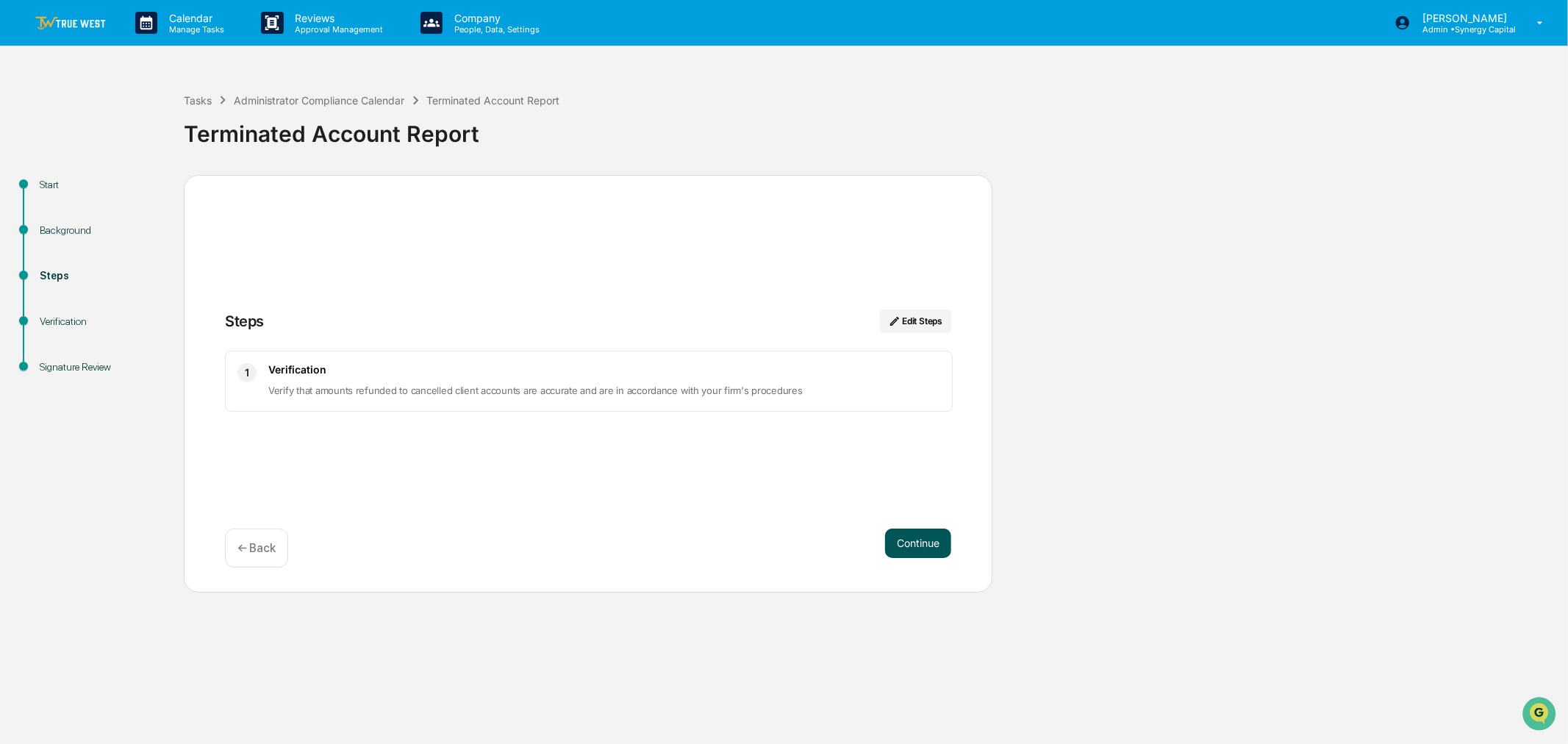
click at [931, 550] on button "Continue" at bounding box center [918, 544] width 66 height 30
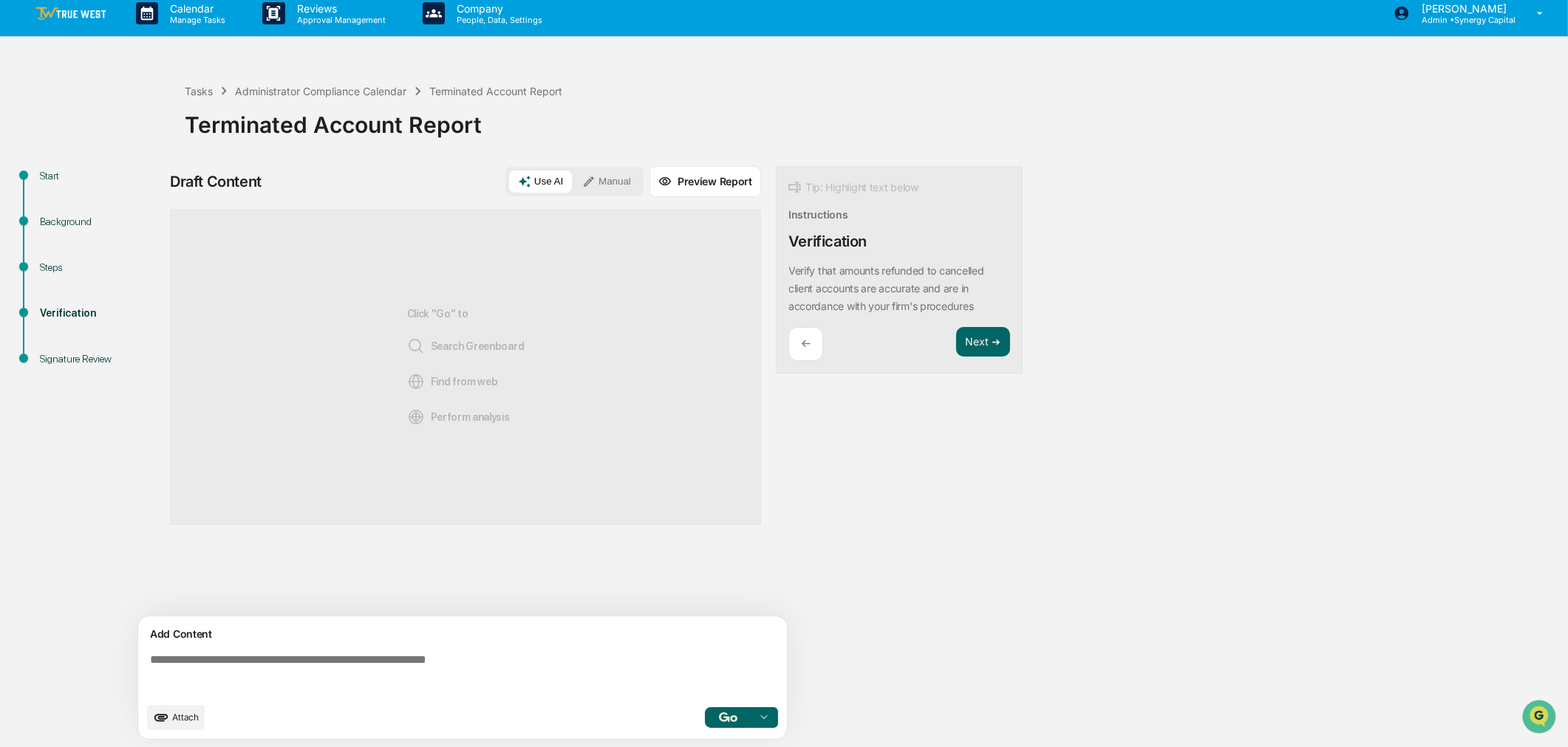
scroll to position [12, 0]
